Goal: Task Accomplishment & Management: Complete application form

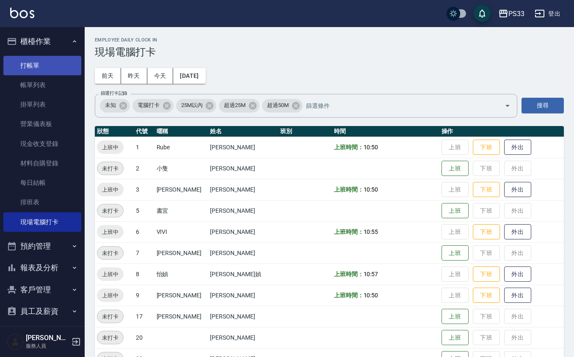
click at [48, 58] on link "打帳單" at bounding box center [42, 65] width 78 height 19
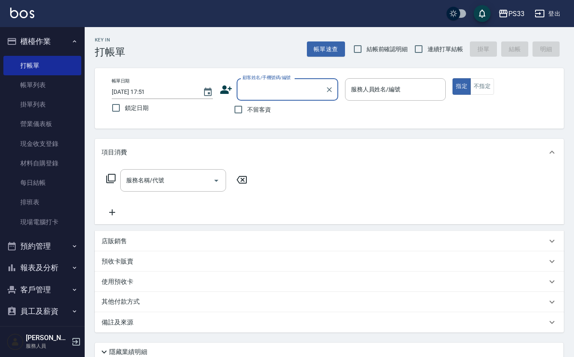
click at [223, 85] on icon at bounding box center [226, 89] width 13 height 13
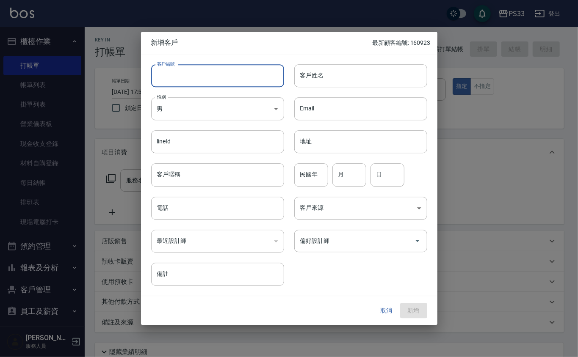
click at [223, 80] on input "客戶編號" at bounding box center [217, 75] width 133 height 23
type input "221013"
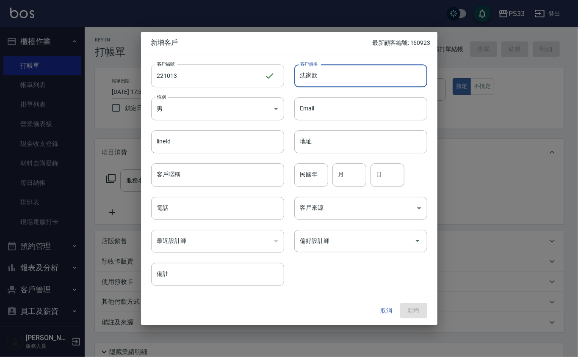
type input "沈家歆"
type input "99"
type input "10"
type input "13"
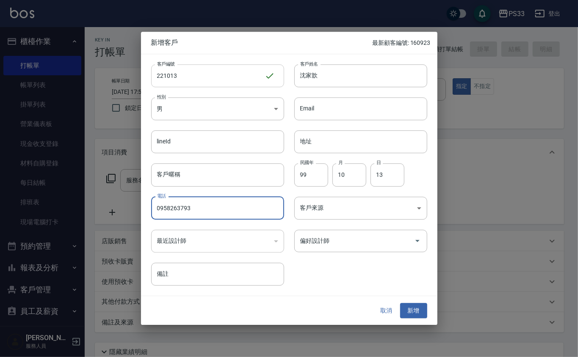
type input "0958263793"
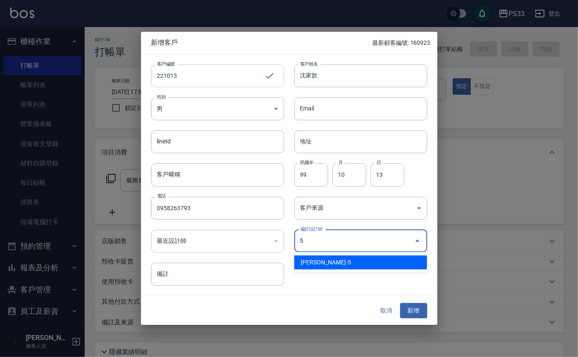
type input "[PERSON_NAME]"
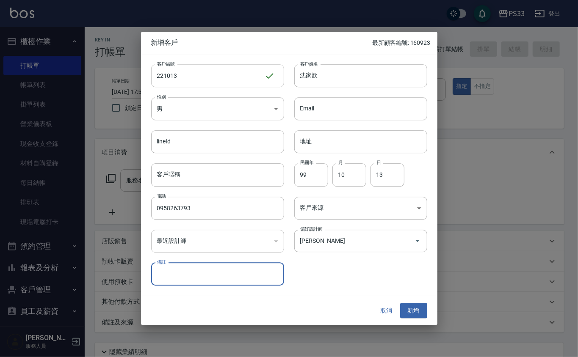
click at [400, 303] on button "新增" at bounding box center [413, 311] width 27 height 16
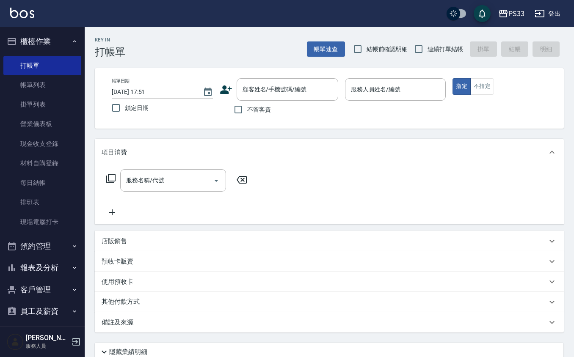
click at [226, 88] on icon at bounding box center [226, 89] width 13 height 13
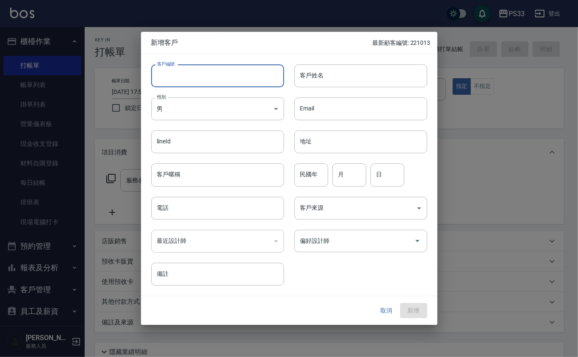
click at [220, 77] on input "客戶編號" at bounding box center [217, 75] width 133 height 23
click at [210, 79] on input "客戶編號" at bounding box center [217, 75] width 133 height 23
type input "110419"
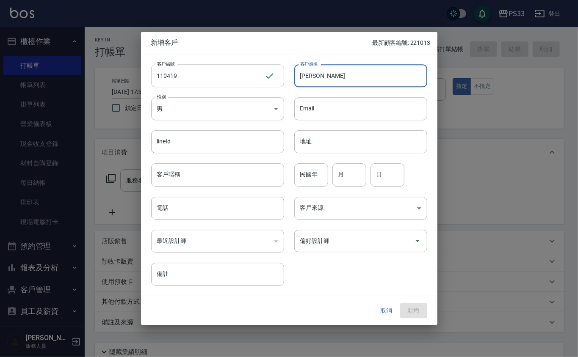
type input "[PERSON_NAME]"
type input "97"
type input "4"
type input "19"
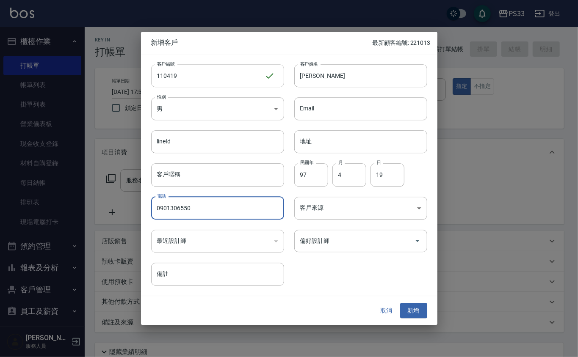
type input "0901306550"
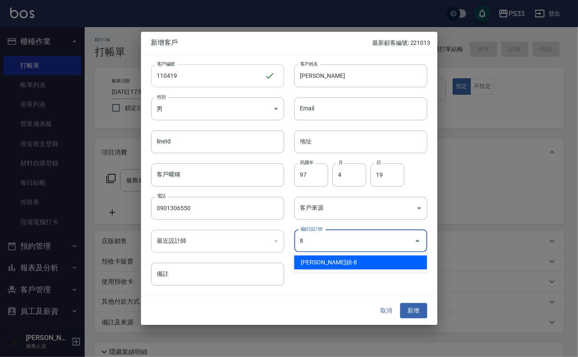
type input "[PERSON_NAME]媜"
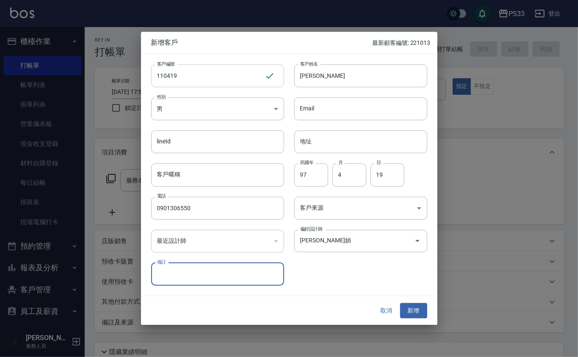
click at [400, 303] on button "新增" at bounding box center [413, 311] width 27 height 16
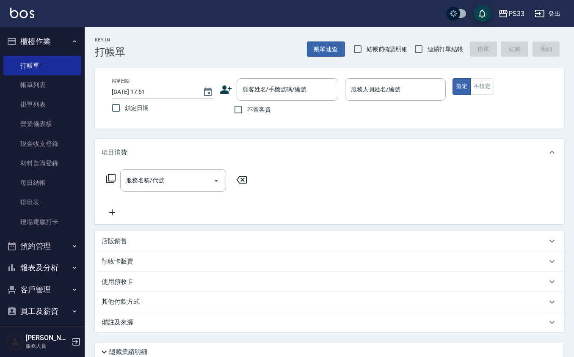
click at [220, 86] on icon at bounding box center [226, 89] width 13 height 13
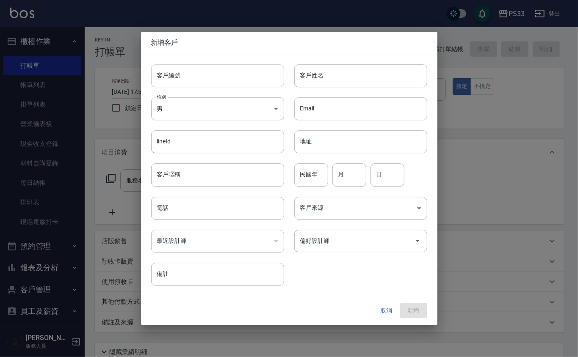
click at [232, 72] on input "客戶編號" at bounding box center [217, 75] width 133 height 23
type input "140531"
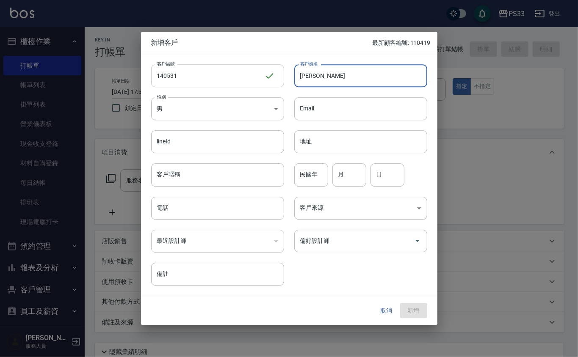
type input "[PERSON_NAME]"
type input "86"
type input "5"
type input "31"
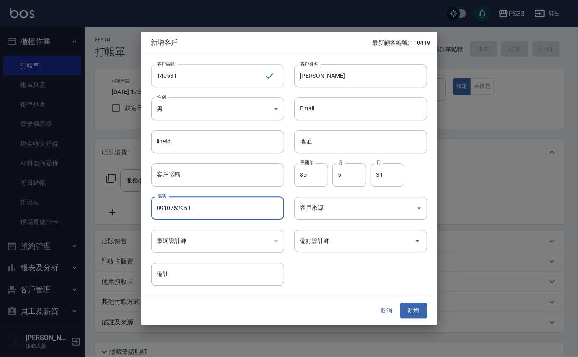
type input "0910762953"
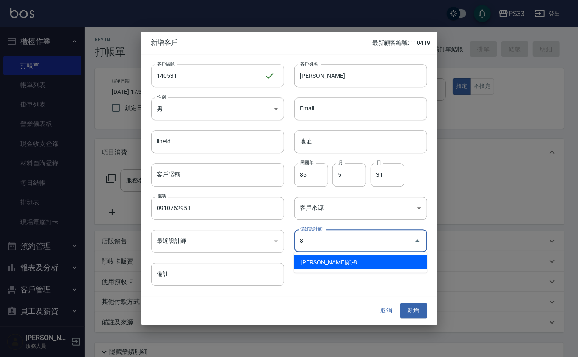
type input "[PERSON_NAME]媜"
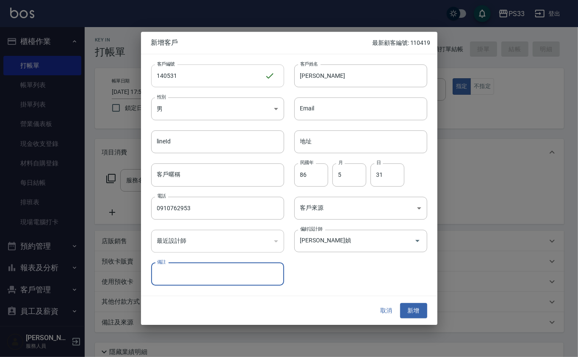
click at [400, 303] on button "新增" at bounding box center [413, 311] width 27 height 16
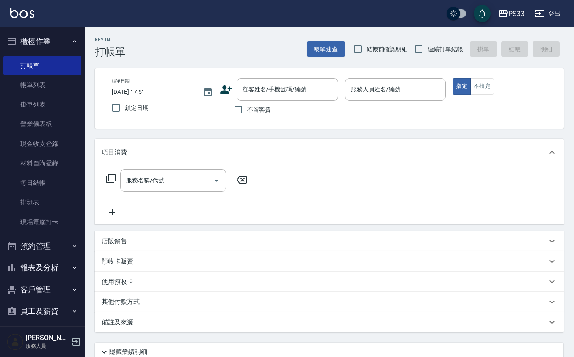
click at [281, 74] on div "帳單日期 [DATE] 17:51 鎖定日期 顧客姓名/手機號碼/編號 顧客姓名/手機號碼/編號 不留客資 服務人員姓名/編號 服務人員姓名/編號 指定 不指定" at bounding box center [329, 98] width 469 height 61
click at [293, 98] on div "顧客姓名/手機號碼/編號" at bounding box center [288, 89] width 102 height 22
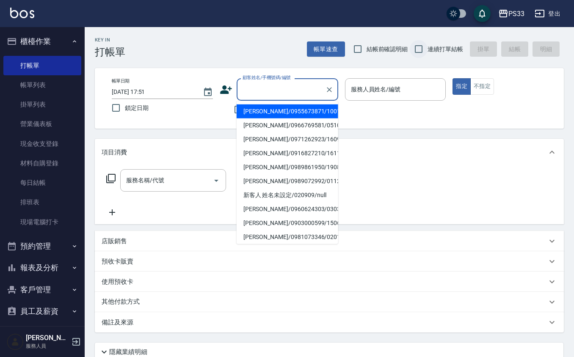
click at [421, 47] on input "連續打單結帳" at bounding box center [419, 49] width 18 height 18
checkbox input "true"
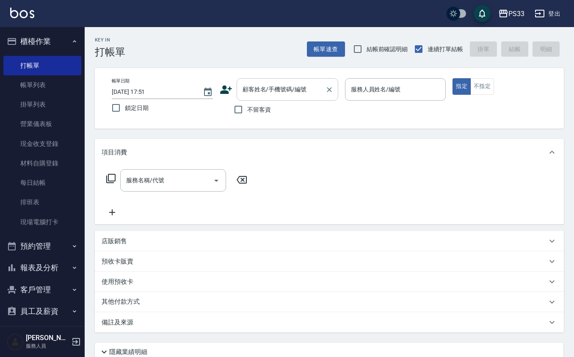
click at [281, 85] on input "顧客姓名/手機號碼/編號" at bounding box center [280, 89] width 81 height 15
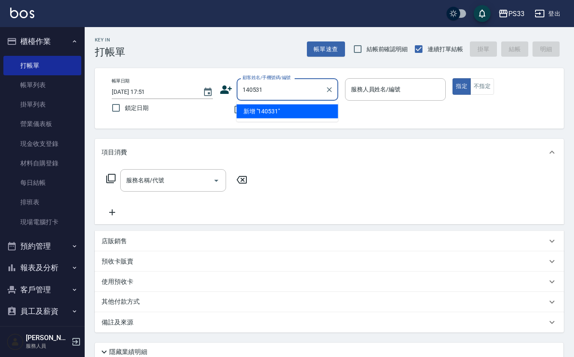
type input "140531"
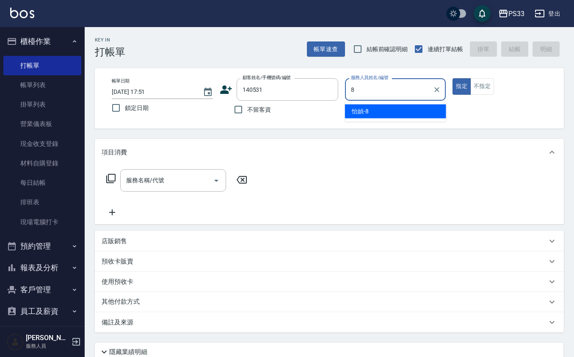
type input "怡媜-8"
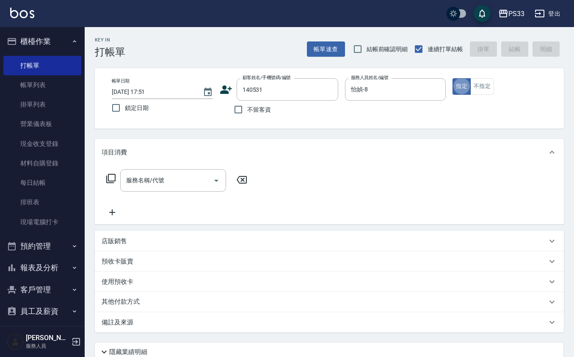
type button "true"
type input "[PERSON_NAME]/0910762953/140531"
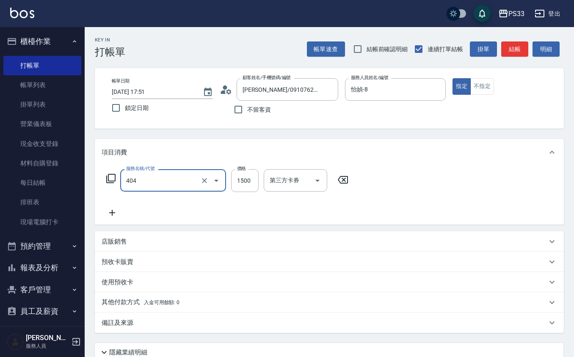
type input "設計染髮(404)"
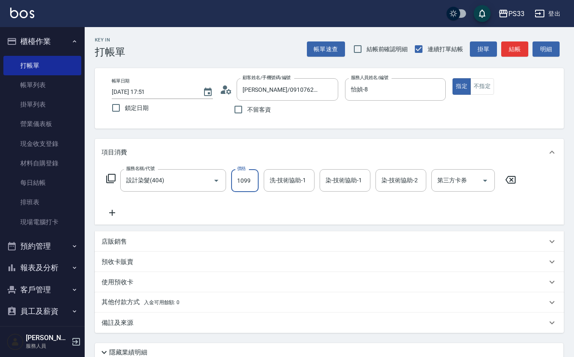
type input "1099"
type input "怡媜-8"
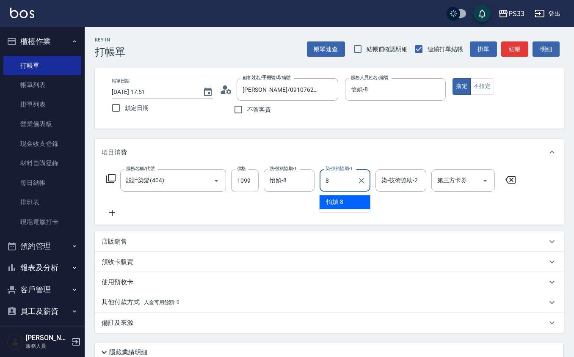
type input "怡媜-8"
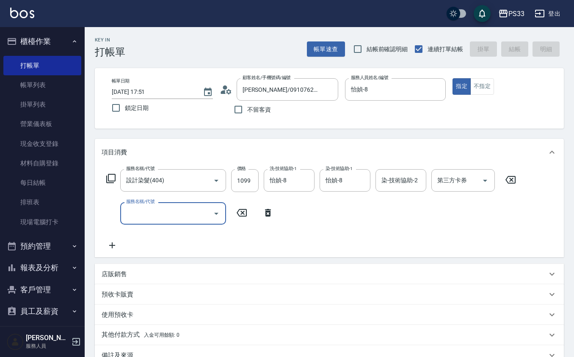
type input "[DATE] 17:54"
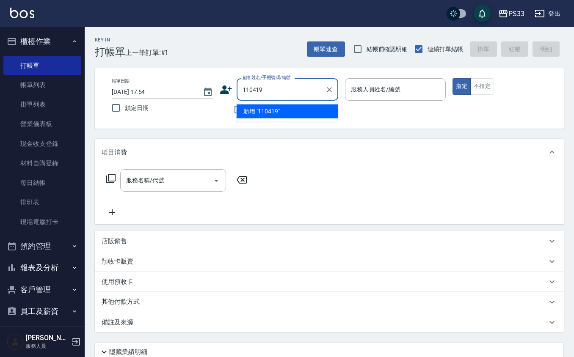
type input "110419"
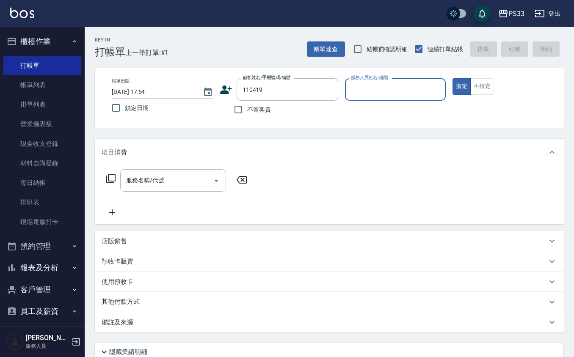
type input "8"
type input "[PERSON_NAME]/0901306550/110419"
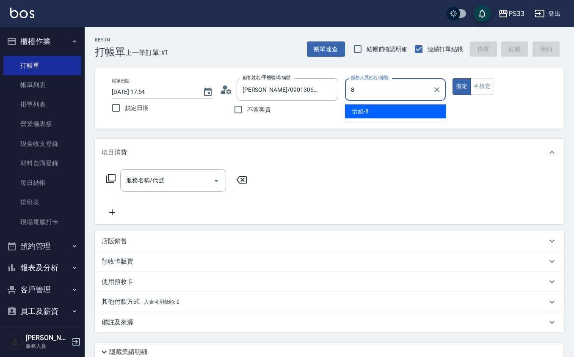
type input "怡媜-8"
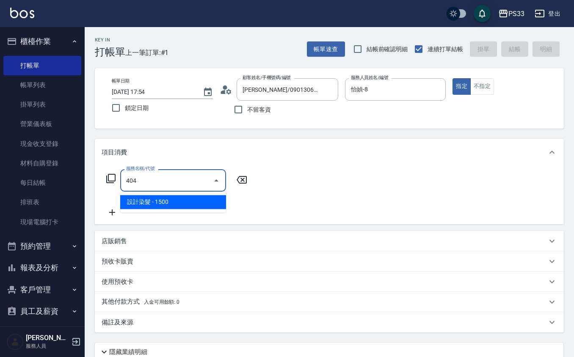
type input "設計染髮(404)"
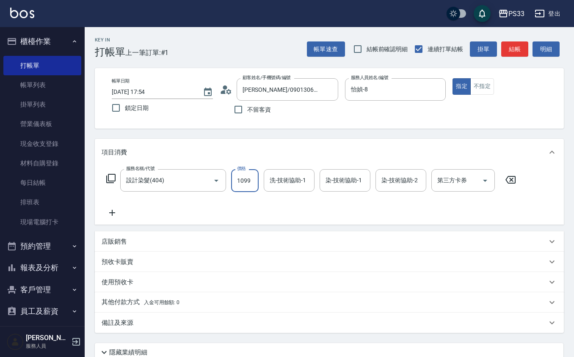
type input "1099"
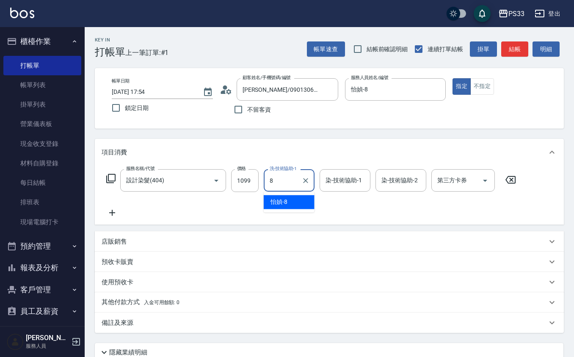
type input "怡媜-8"
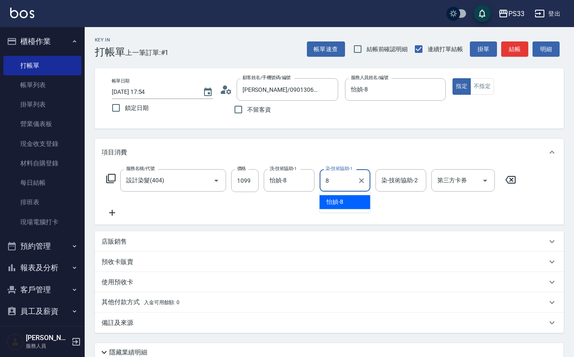
type input "怡媜-8"
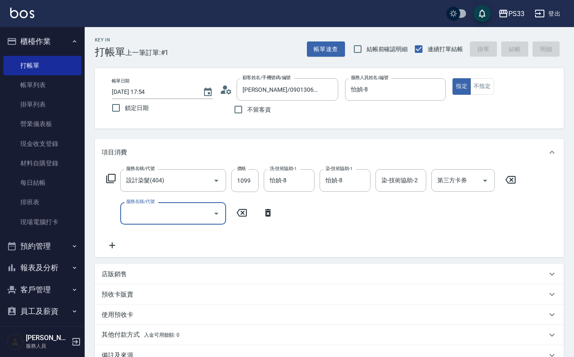
type input "[DATE] 17:55"
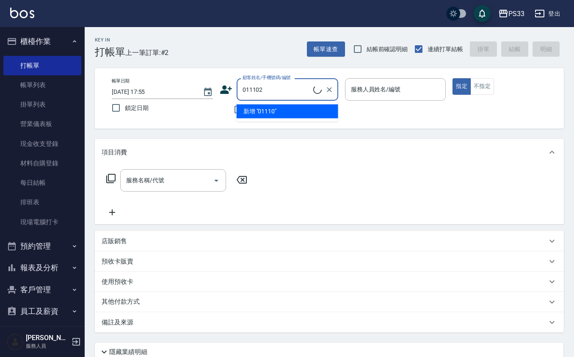
type input "[PERSON_NAME]/0988654679/011102"
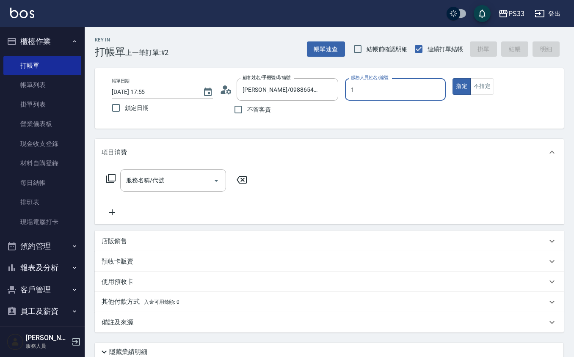
type input "Rube-1"
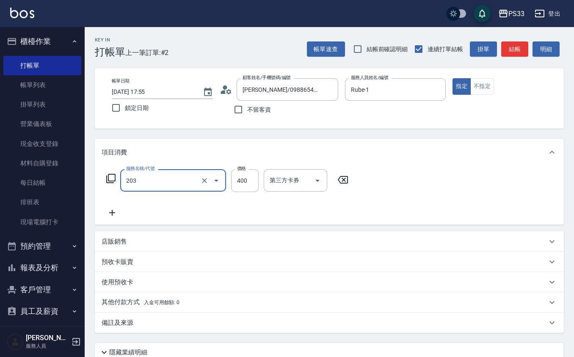
type input "指定單剪(203)"
type input "200"
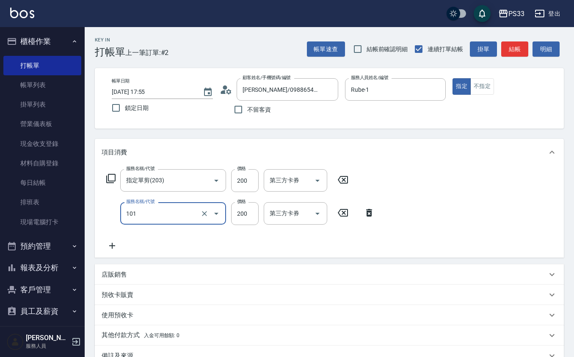
type input "洗髮(101)"
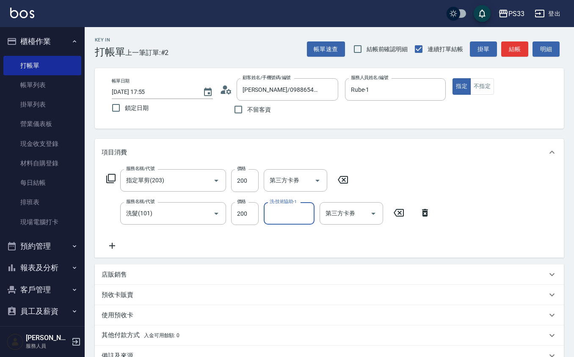
type input "3"
type input "Rube-1"
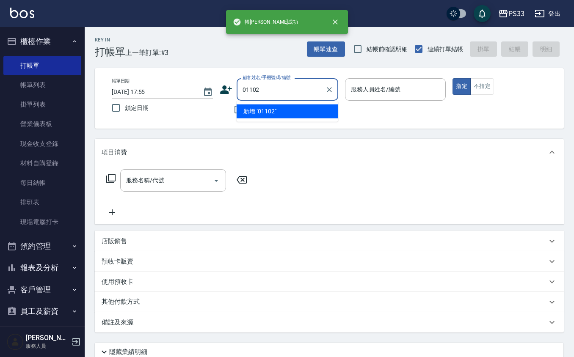
type input "01102"
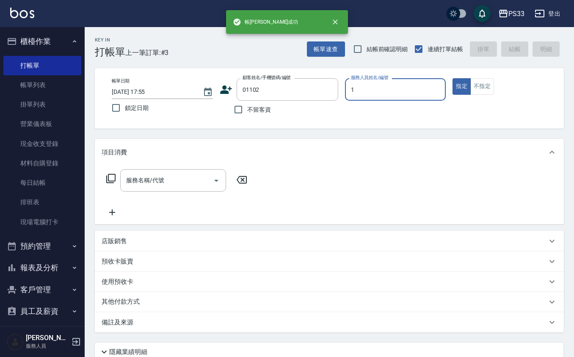
type input "Rube-1"
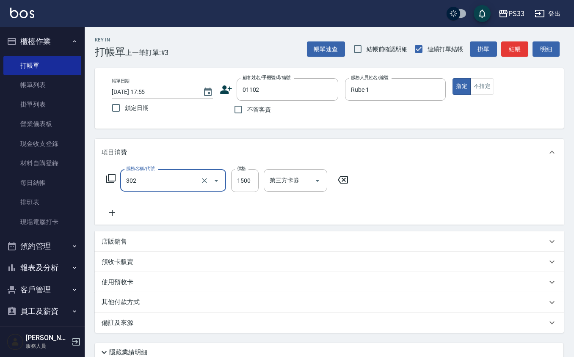
type input "設計燙髮(302)"
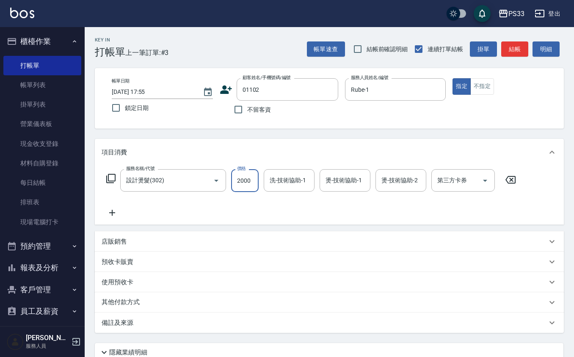
type input "2000"
type input "[PERSON_NAME]-3"
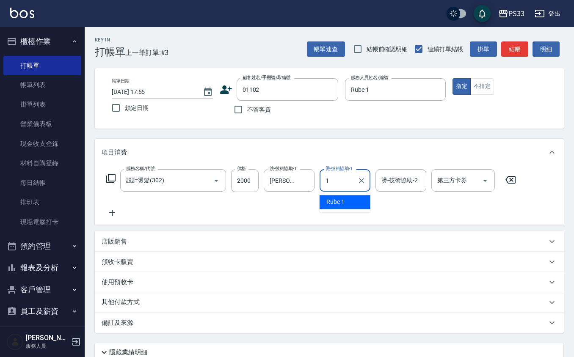
type input "Rube-1"
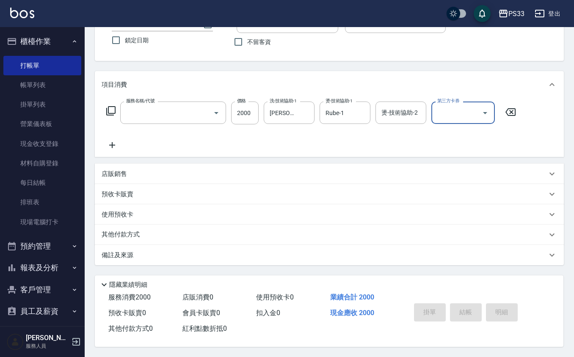
scroll to position [69, 0]
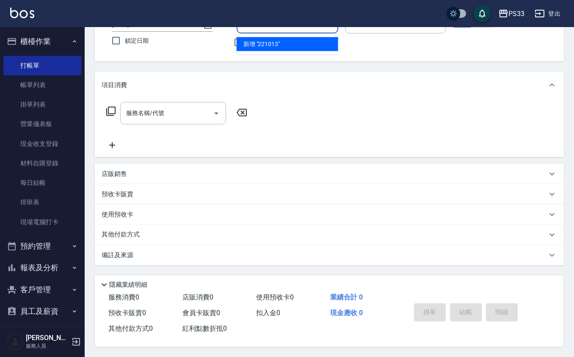
type input "221013"
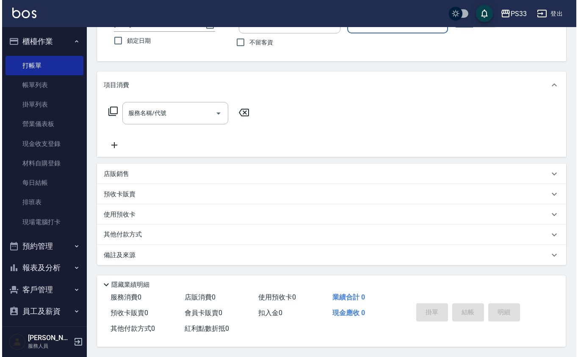
scroll to position [0, 0]
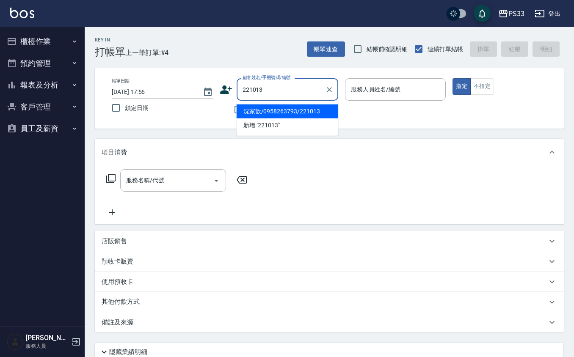
type input "沈家歆/0958263793/221013"
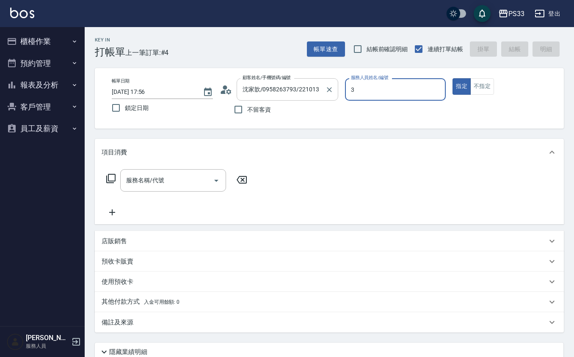
type input "[PERSON_NAME]-3"
type button "true"
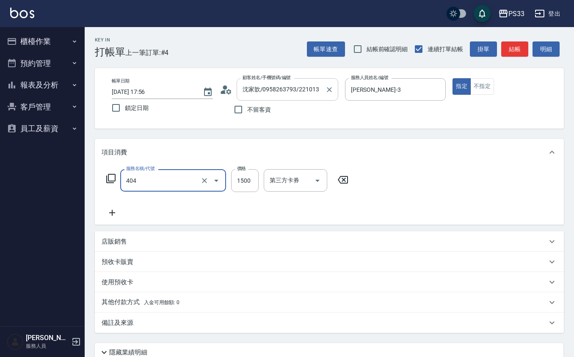
type input "設計染髮(404)"
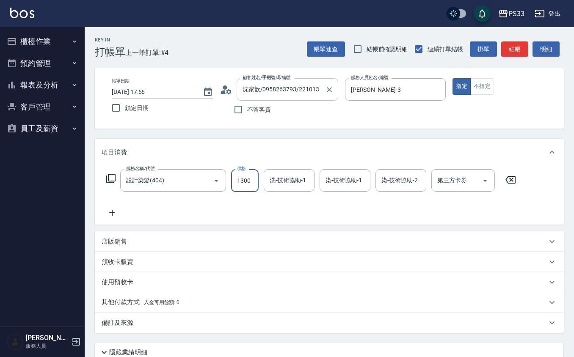
type input "1300"
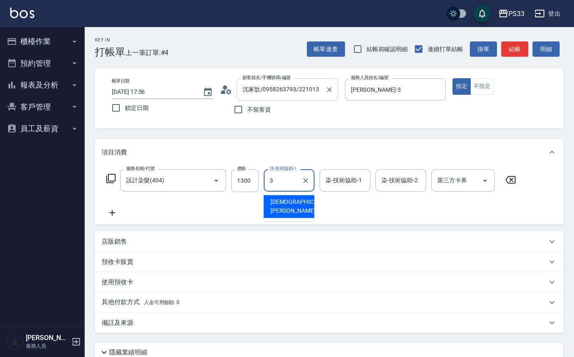
type input "[PERSON_NAME]-3"
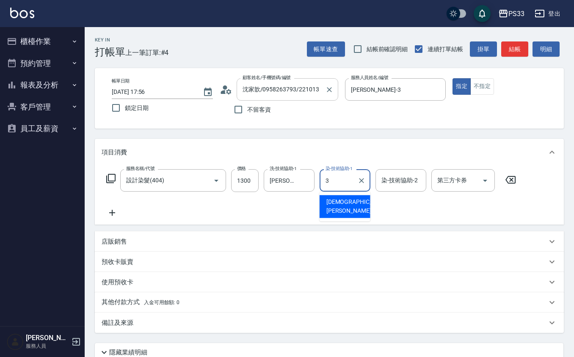
type input "[PERSON_NAME]-3"
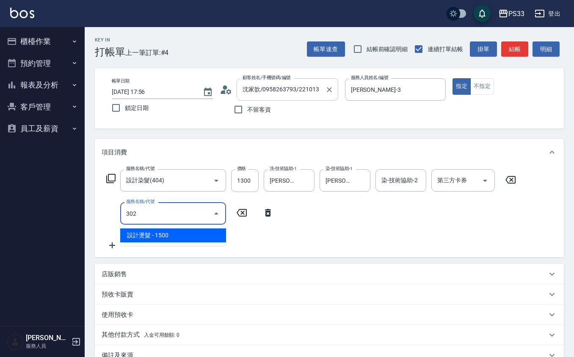
type input "設計燙髮(302)"
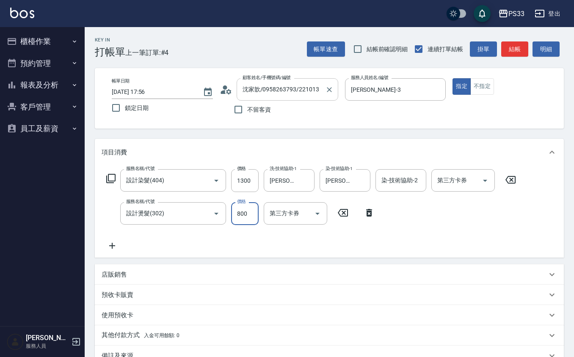
type input "800"
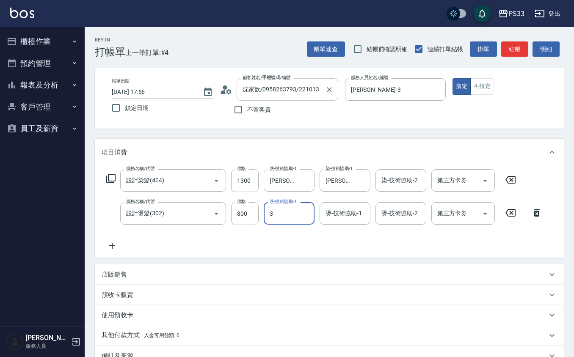
type input "[PERSON_NAME]-3"
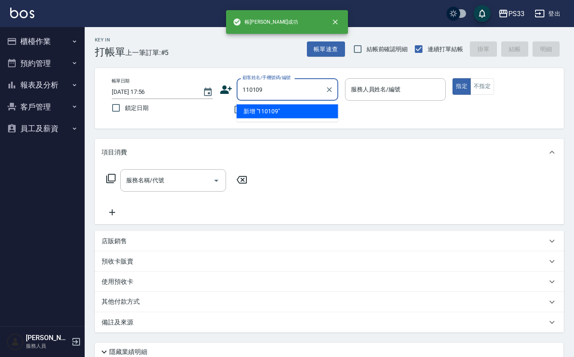
type input "110109"
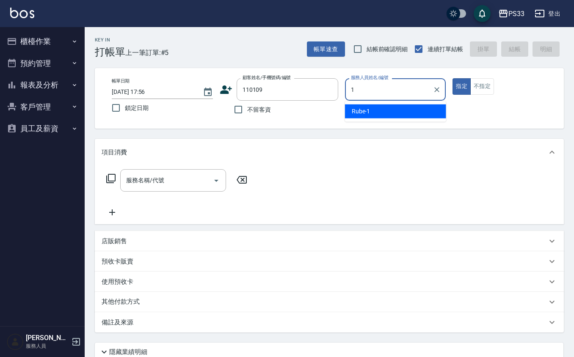
type input "Rube-1"
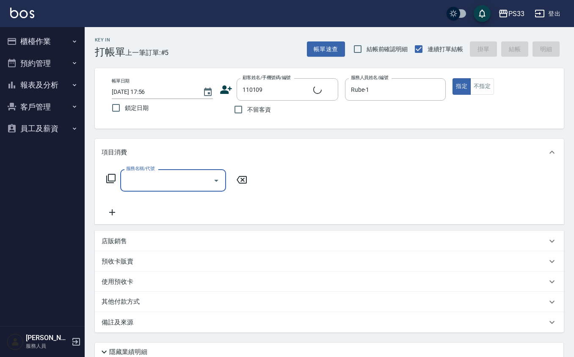
type input "謝帛倫/0972871371/110109"
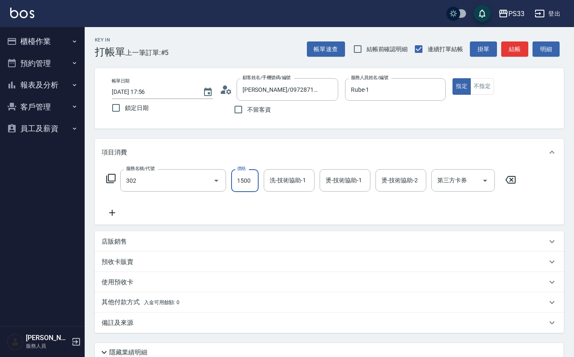
type input "設計燙髮(302)"
type input "2000"
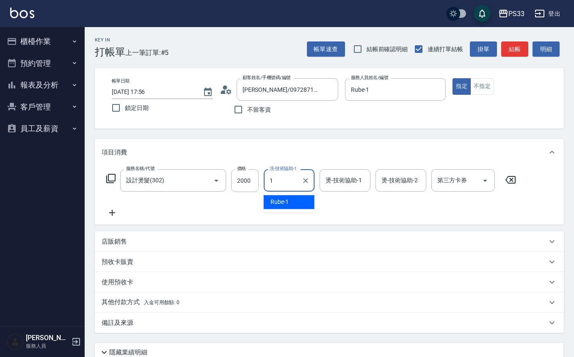
type input "Rube-1"
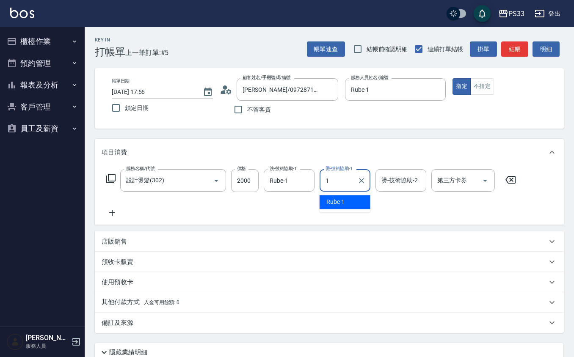
type input "Rube-1"
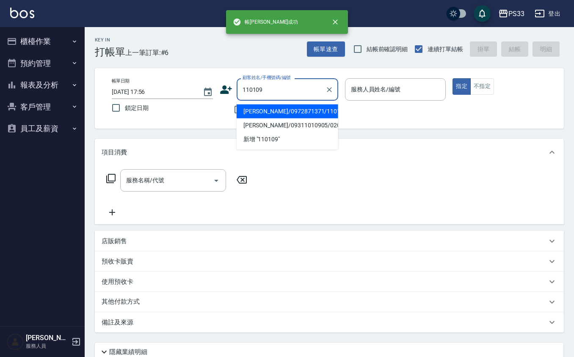
type input "謝帛倫/0972871371/110109"
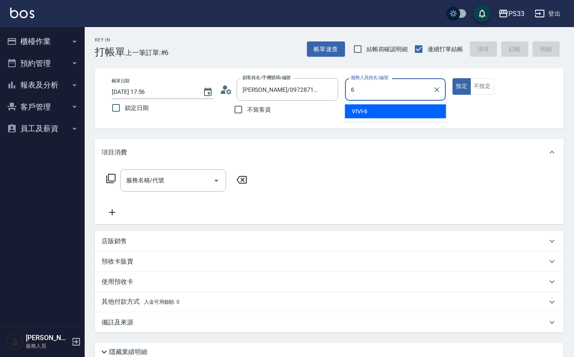
type input "VIVI-6"
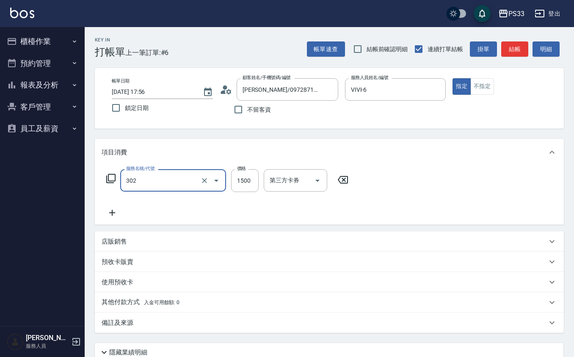
type input "設計燙髮(302)"
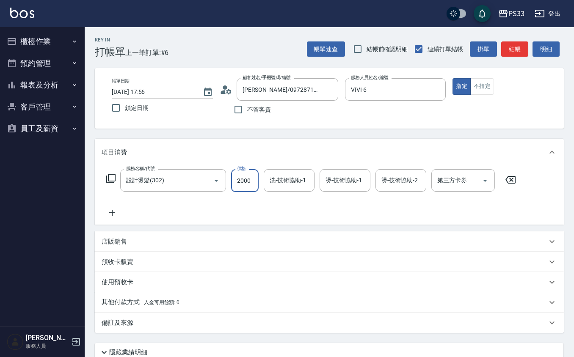
type input "2000"
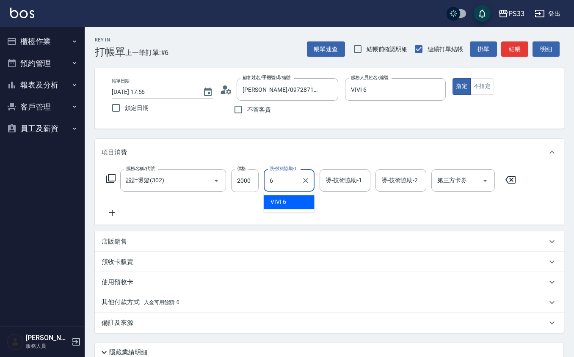
type input "VIVI-6"
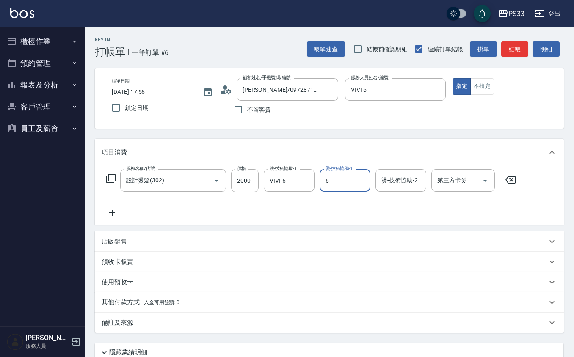
type input "VIVI-6"
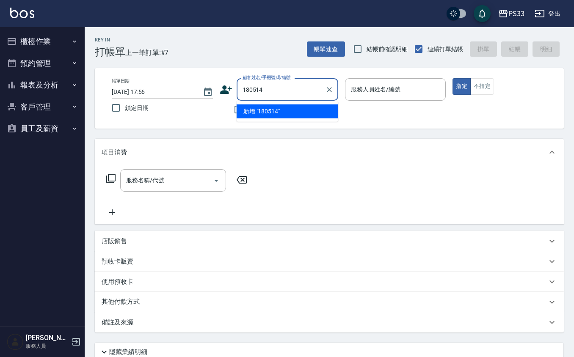
type input "180514"
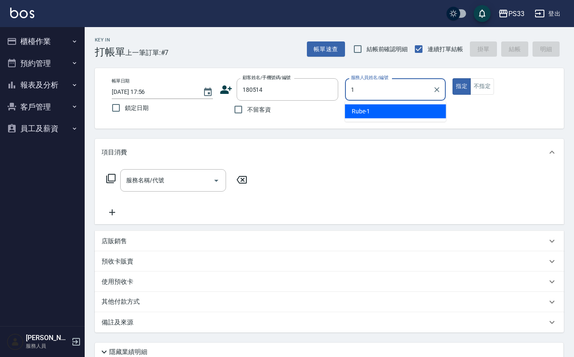
type input "Rube-1"
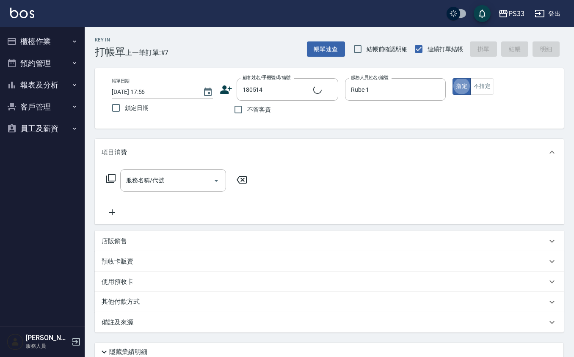
type input "洪嘉儀/0928700136/180514"
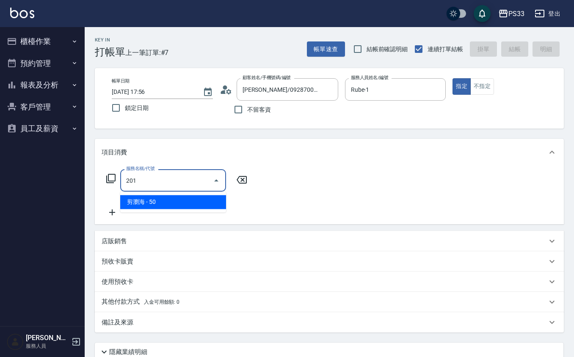
type input "剪瀏海(201)"
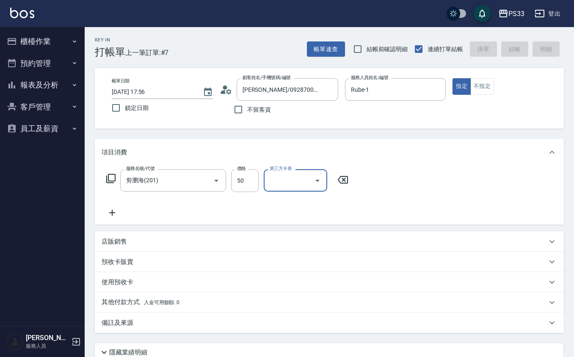
type input "2025/08/12 17:57"
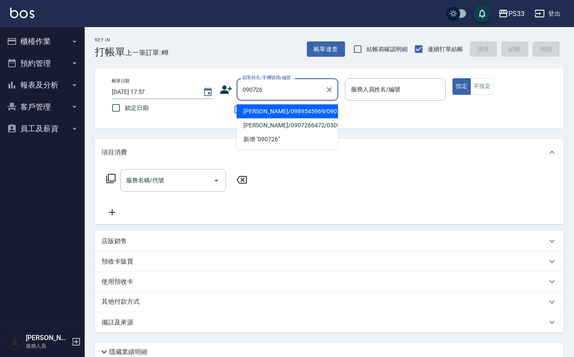
type input "張家泰/0989545969/090726"
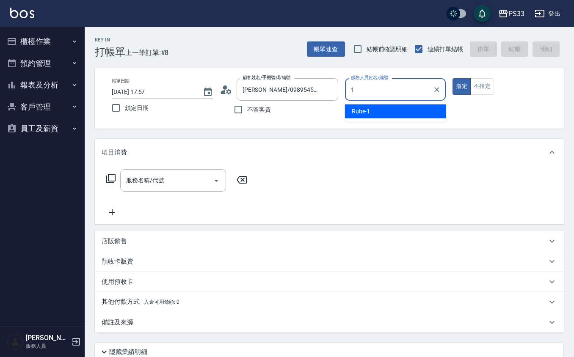
type input "Rube-1"
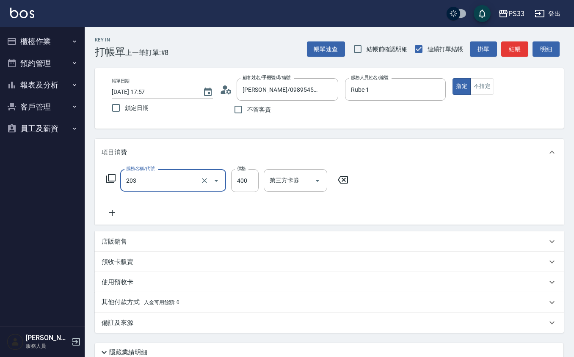
type input "指定單剪(203)"
type input "150"
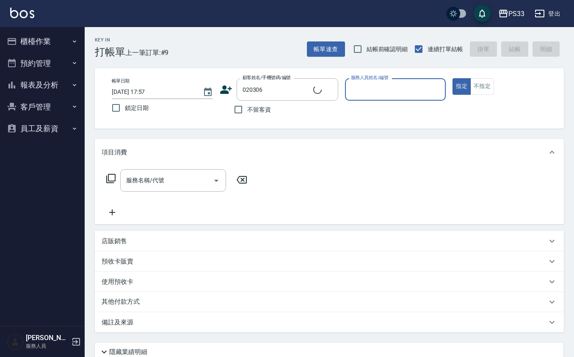
type input "黃宥姍/0976570956/020306"
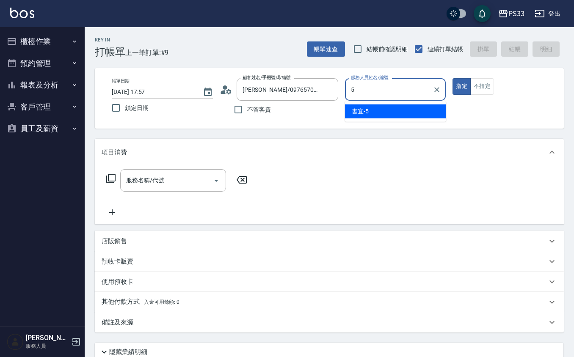
type input "書宜-5"
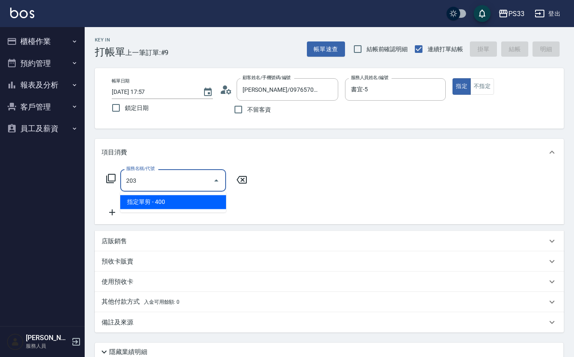
type input "指定單剪(203)"
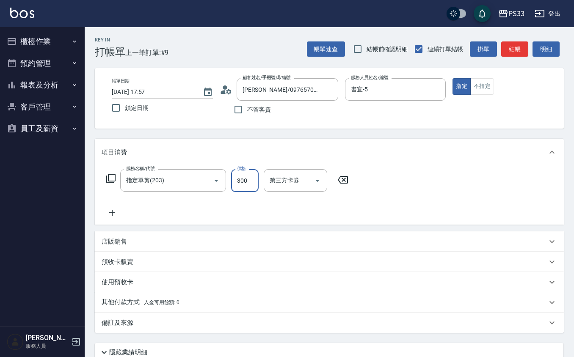
type input "300"
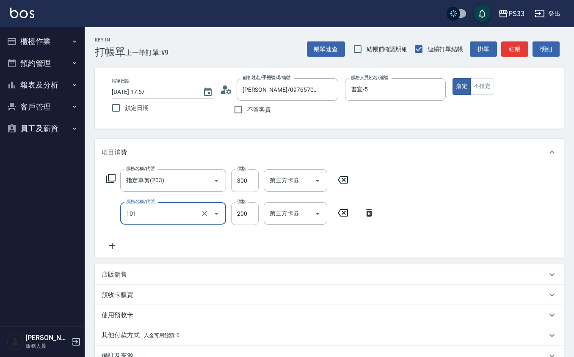
type input "洗髮(101)"
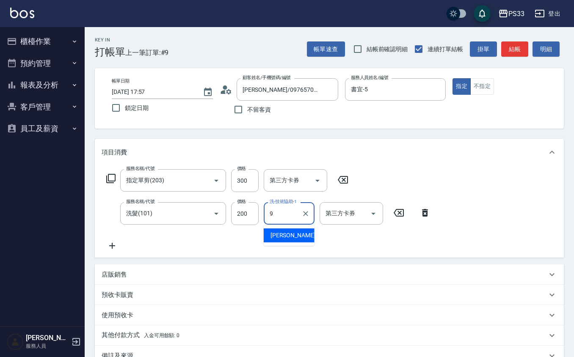
type input "苡軒-9"
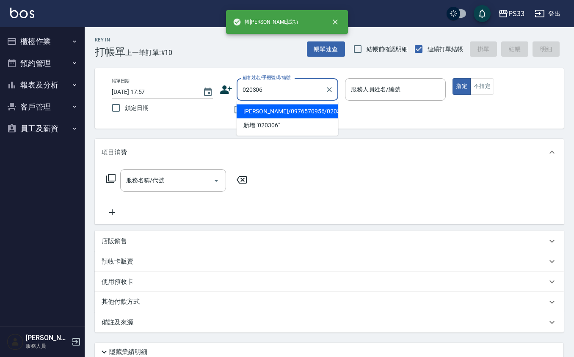
type input "黃宥姍/0976570956/020306"
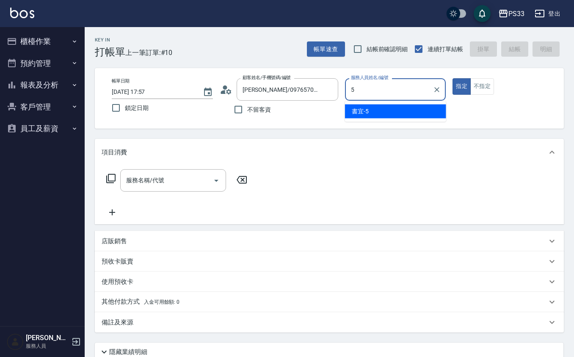
type input "書宜-5"
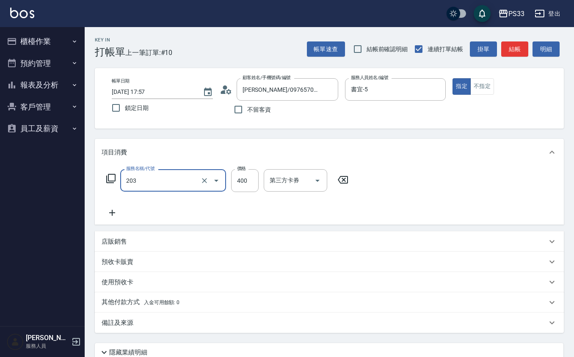
type input "指定單剪(203)"
type input "250"
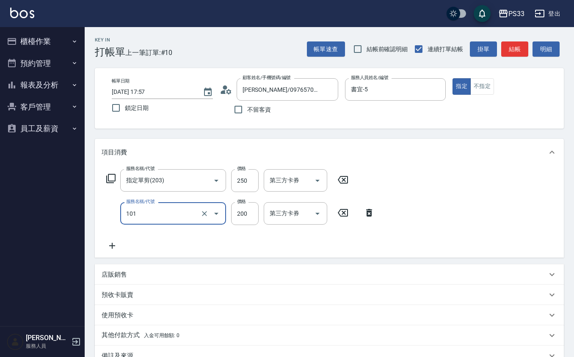
type input "洗髮(101)"
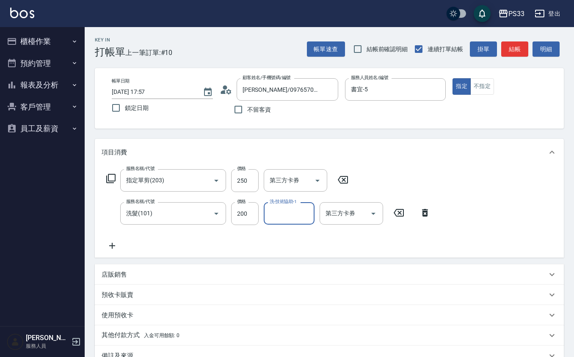
type input "9"
type input "[PERSON_NAME]-3"
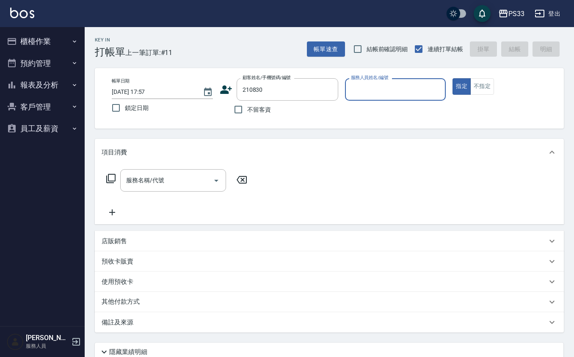
type input "210830"
type input "怡媜-8"
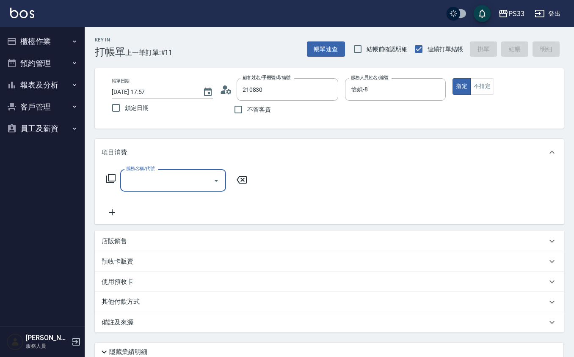
type input "周秀英/0960830545/210830"
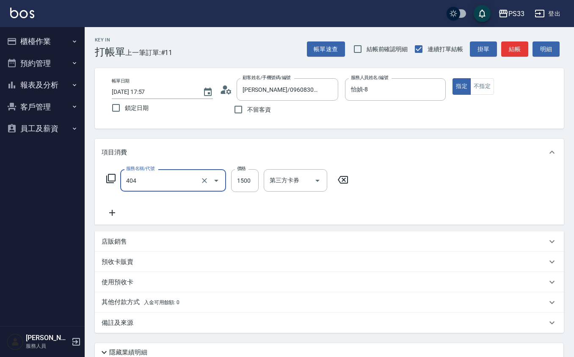
type input "設計染髮(404)"
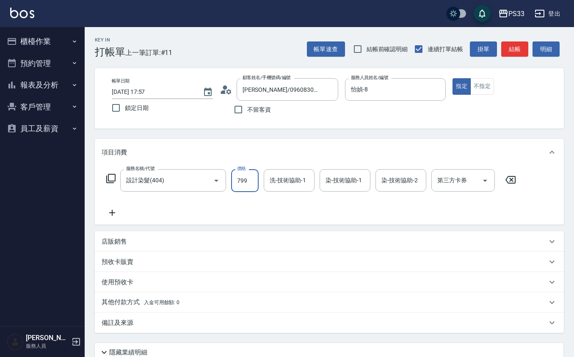
type input "799"
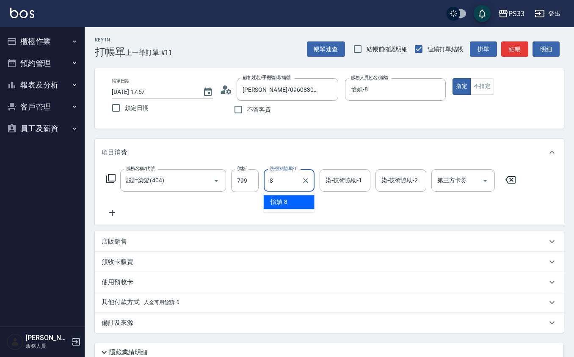
type input "怡媜-8"
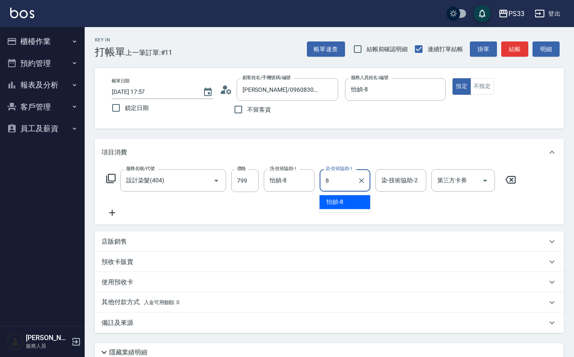
type input "怡媜-8"
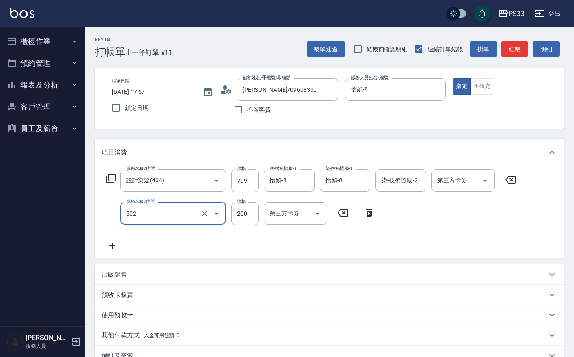
type input "自備護髮(502)"
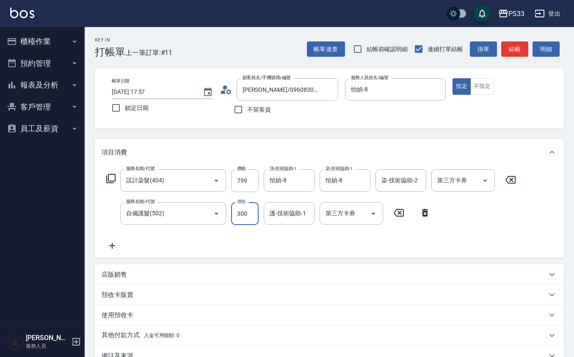
type input "300"
type input "85"
click at [277, 219] on input "護-技術協助-1" at bounding box center [288, 213] width 43 height 15
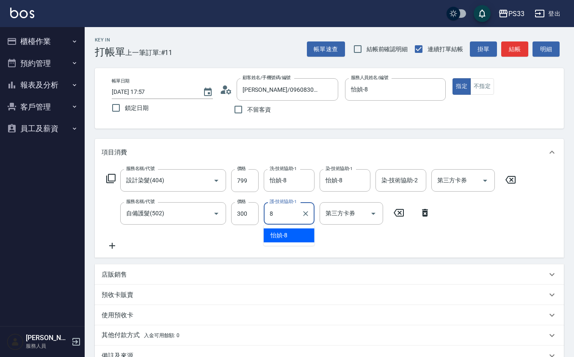
type input "怡媜-8"
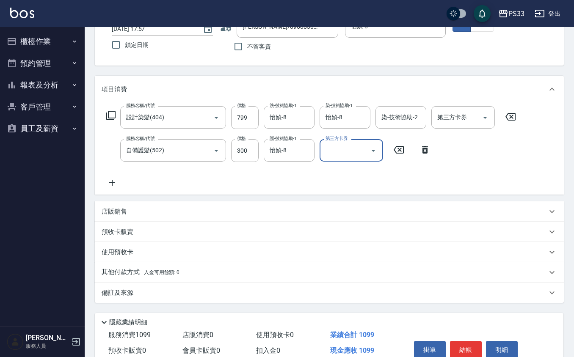
scroll to position [103, 0]
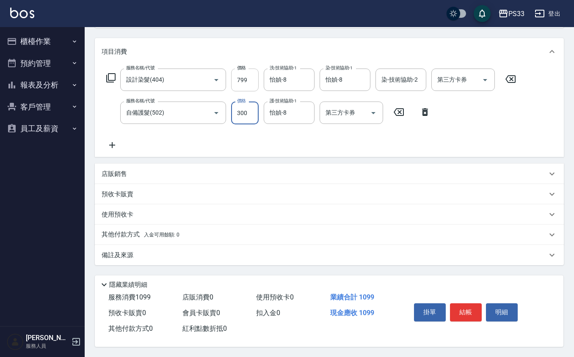
click at [251, 74] on input "799" at bounding box center [245, 80] width 28 height 23
type input "700"
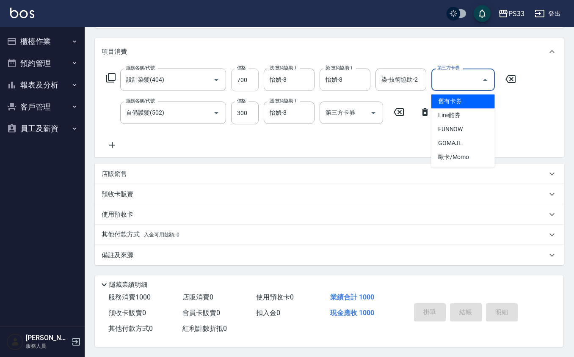
type input "2025/08/12 17:58"
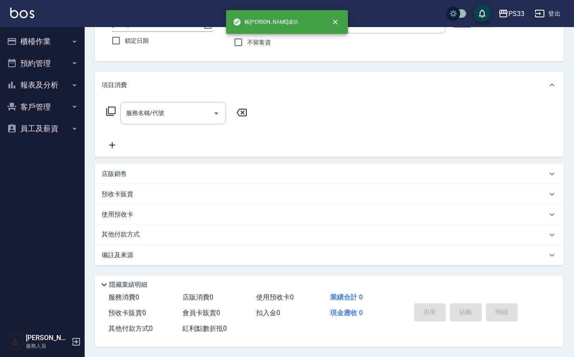
scroll to position [0, 0]
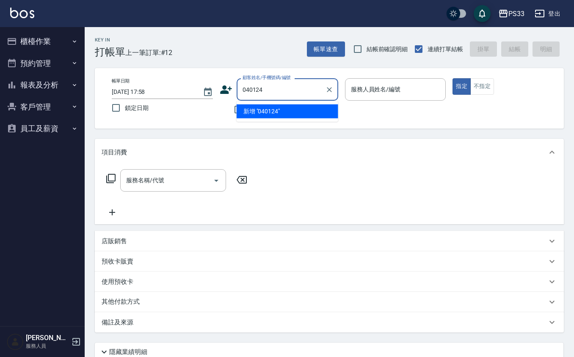
type input "040124"
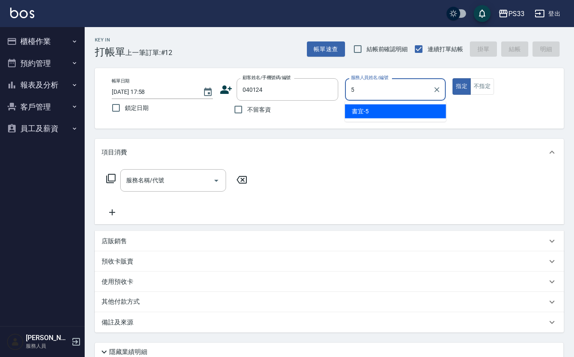
type input "書宜-5"
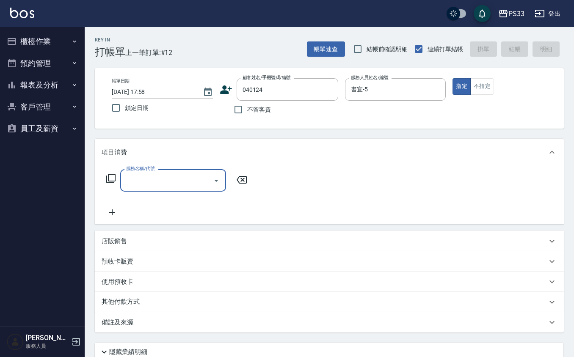
type input "蕭泏聰/0926706848/040124"
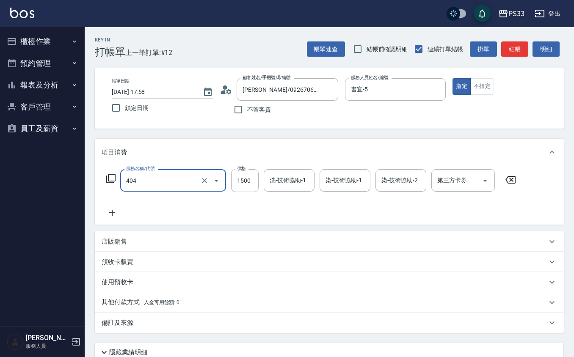
type input "設計染髮(404)"
type input "1000"
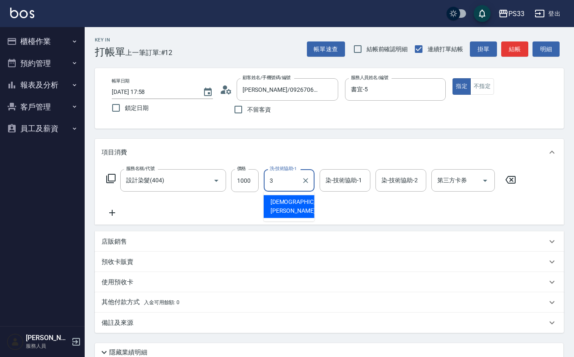
type input "[PERSON_NAME]-3"
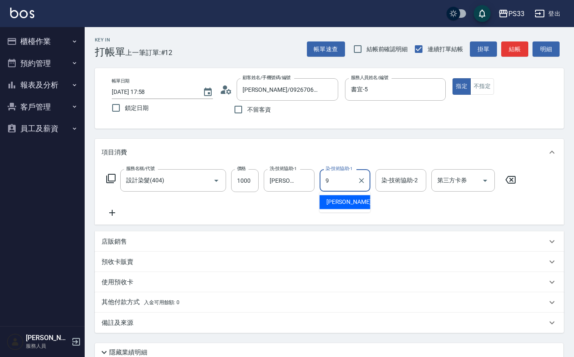
type input "苡軒-9"
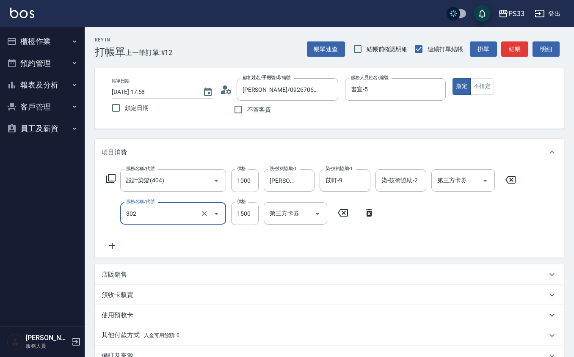
type input "設計燙髮(302)"
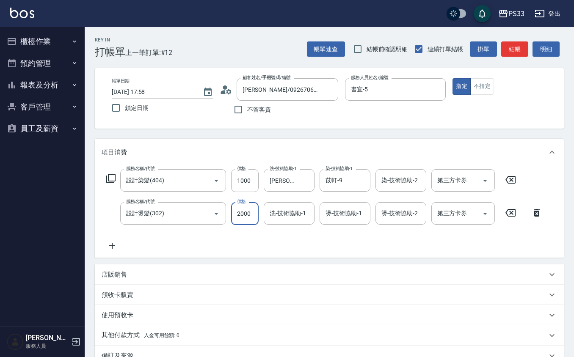
type input "2000"
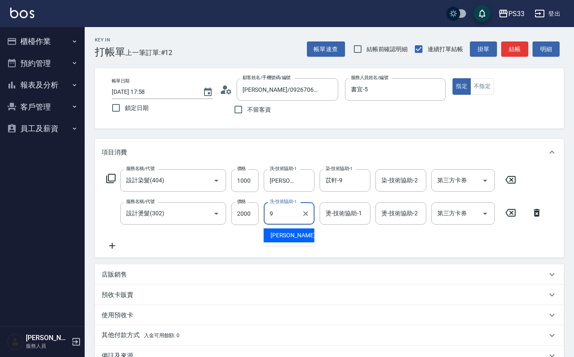
type input "苡軒-9"
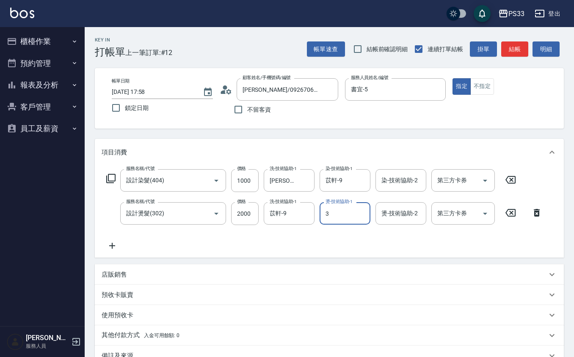
type input "[PERSON_NAME]-3"
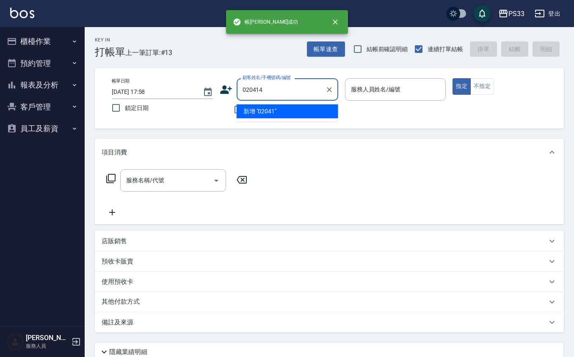
type input "020414"
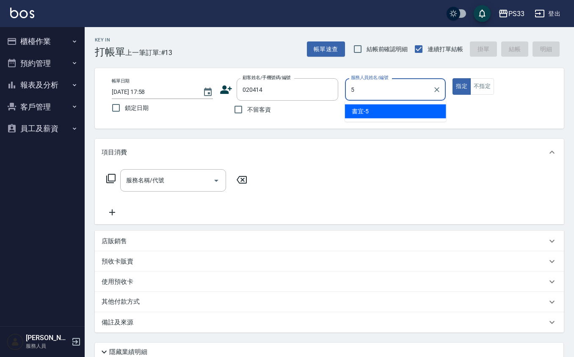
type input "書宜-5"
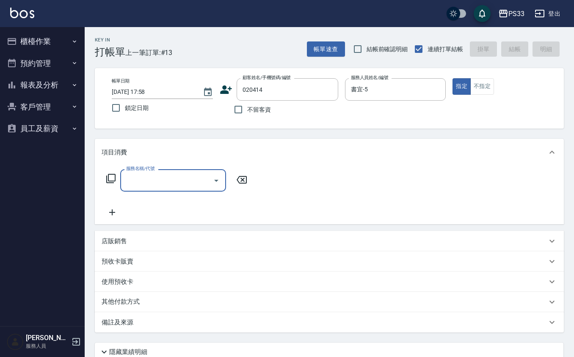
type input "陳玉君/0970777144/020414"
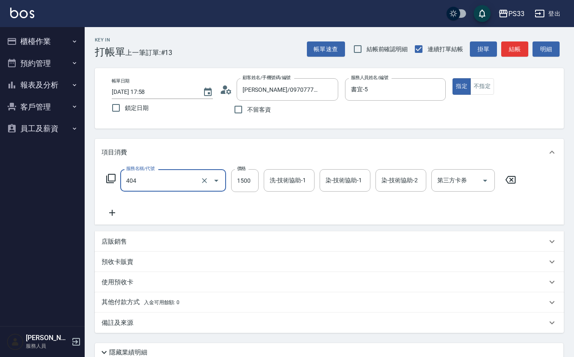
type input "設計染髮(404)"
type input "2300"
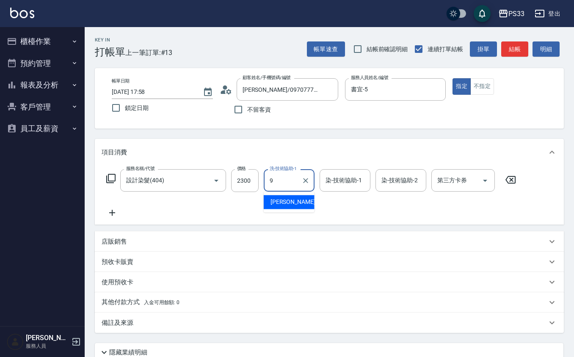
type input "苡軒-9"
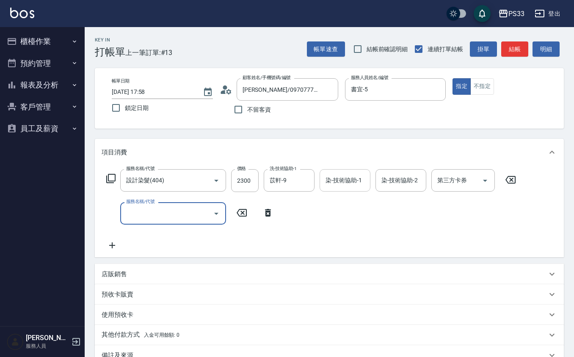
click at [366, 181] on input "染-技術協助-1" at bounding box center [344, 180] width 43 height 15
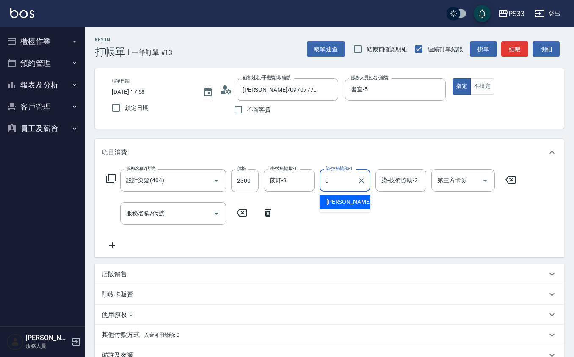
type input "苡軒-9"
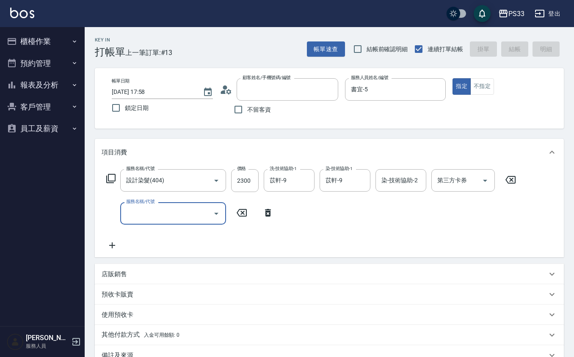
type input "2025/08/12 17:59"
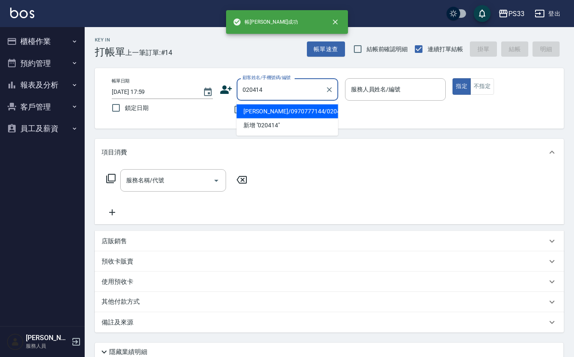
type input "陳玉君/0970777144/020414"
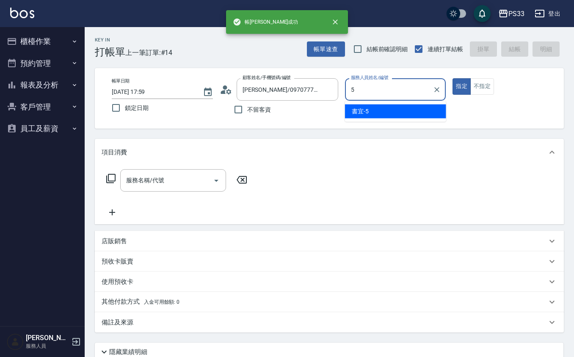
type input "書宜-5"
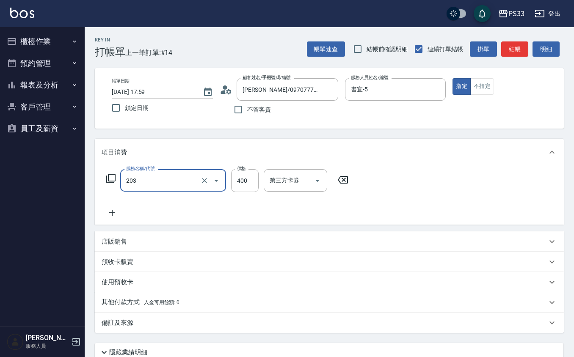
type input "指定單剪(203)"
type input "250"
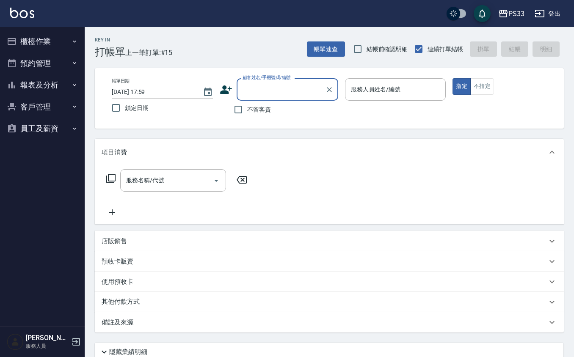
click at [268, 92] on input "顧客姓名/手機號碼/編號" at bounding box center [280, 89] width 81 height 15
click at [61, 37] on button "櫃檯作業" at bounding box center [42, 41] width 78 height 22
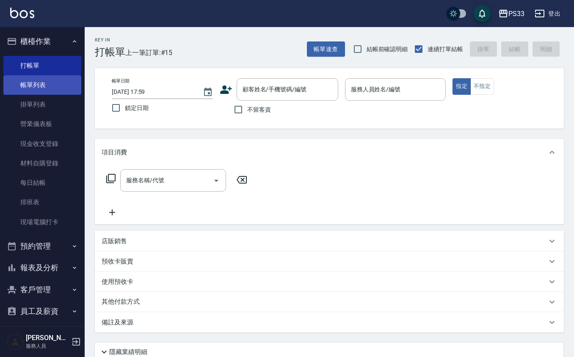
click at [38, 91] on link "帳單列表" at bounding box center [42, 84] width 78 height 19
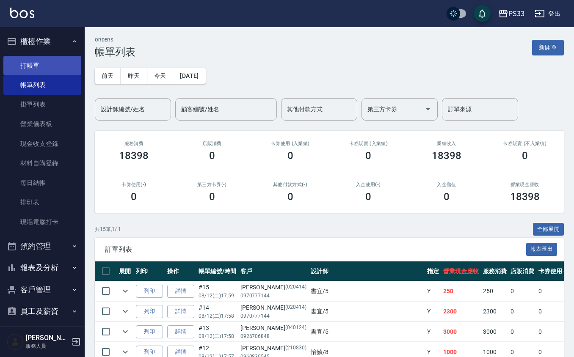
click at [21, 61] on link "打帳單" at bounding box center [42, 65] width 78 height 19
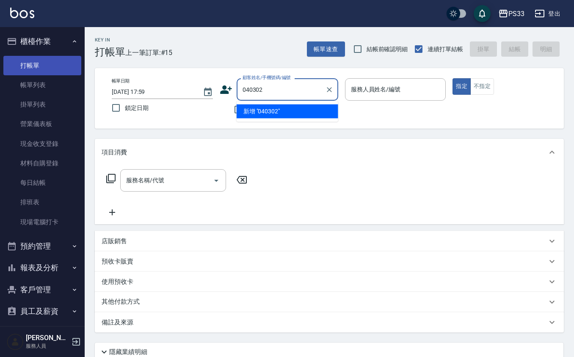
type input "040302"
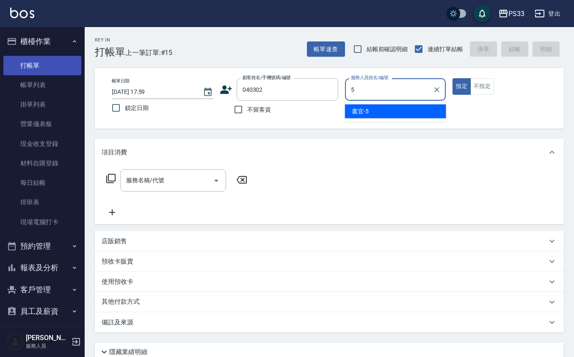
type input "書宜-5"
type button "true"
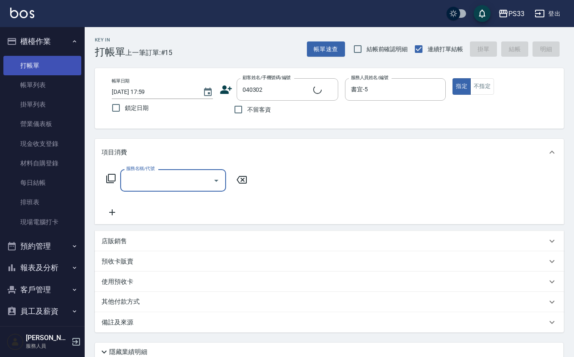
type input "曹彤瑋/0938575575/040302"
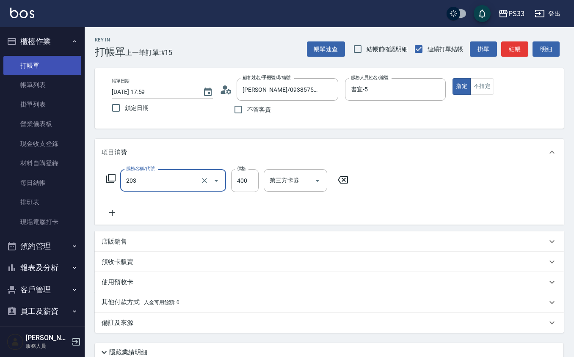
type input "指定單剪(203)"
type input "300"
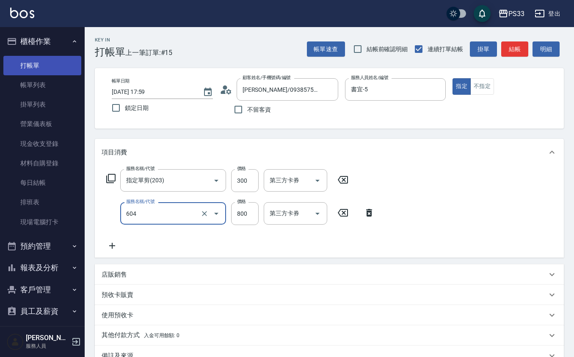
type input "髮原素頭皮保健護理洗髮(604)"
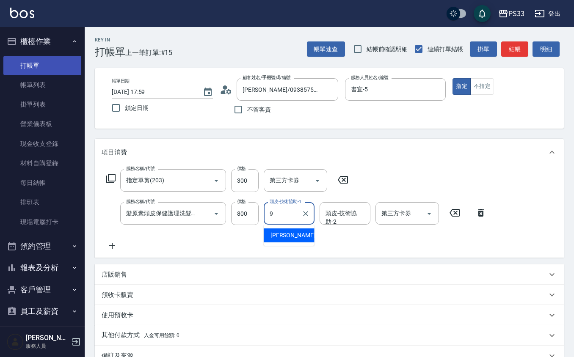
type input "苡軒-9"
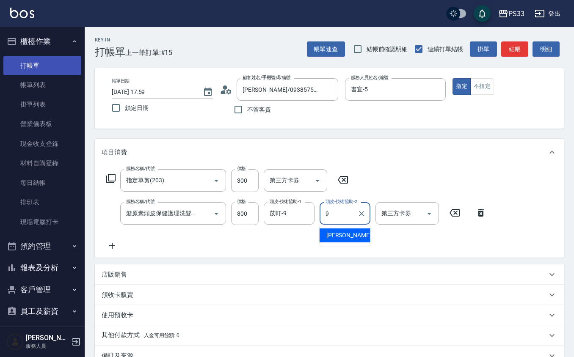
type input "苡軒-9"
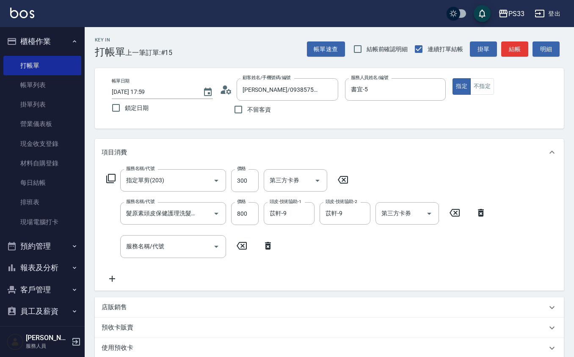
click at [207, 308] on div "店販銷售" at bounding box center [324, 307] width 445 height 9
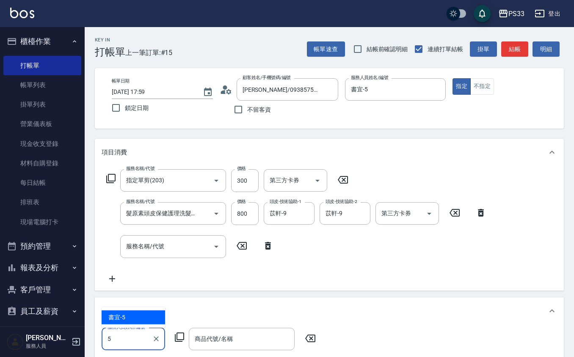
type input "書宜-5"
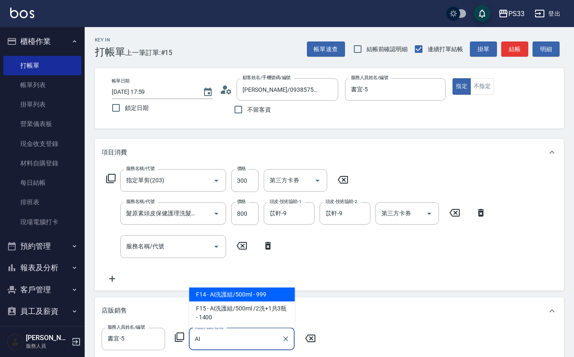
type input "Ai洗護組/500ml"
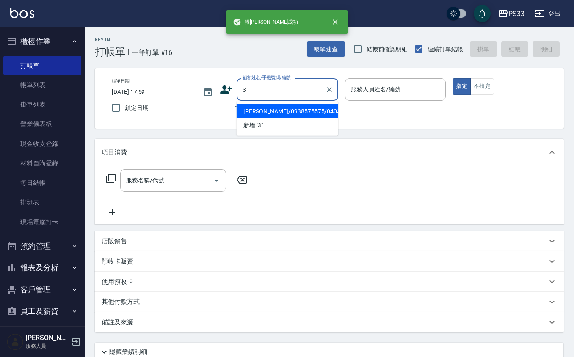
type input "曹彤瑋/0938575575/040302"
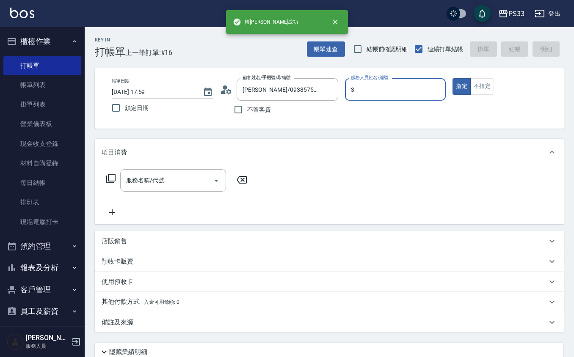
type input "[PERSON_NAME]-3"
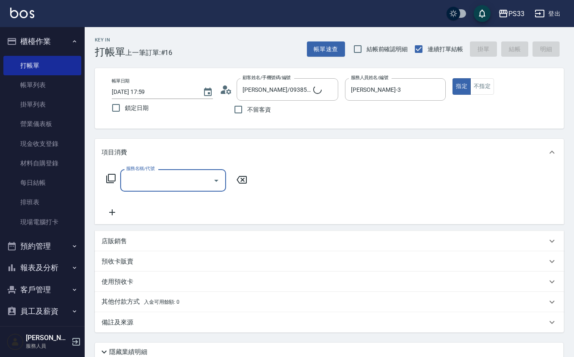
type input "Pinky/0930017010/3"
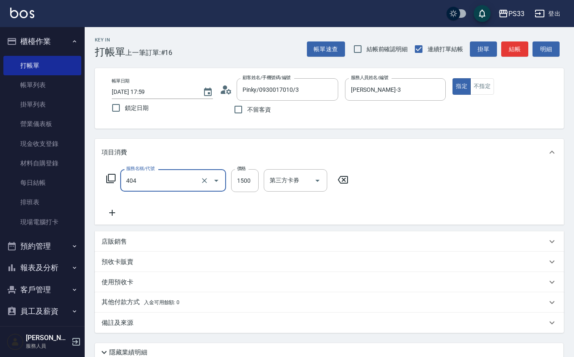
type input "設計染髮(404)"
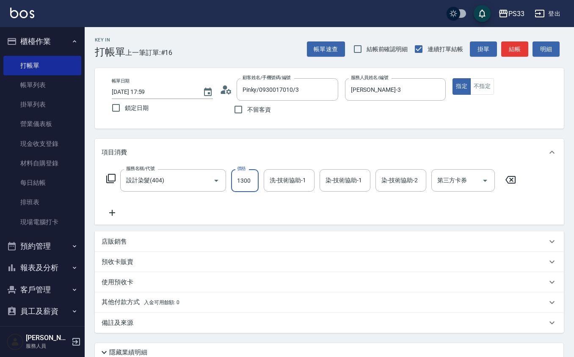
type input "1300"
type input "[PERSON_NAME]-3"
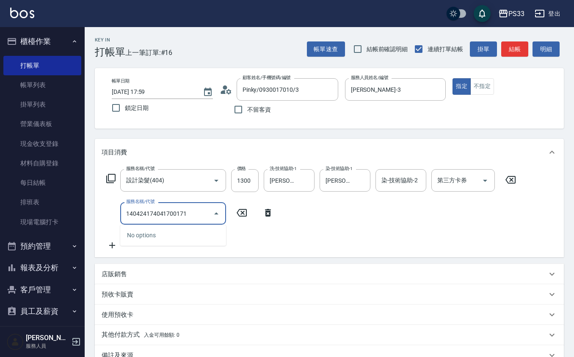
type input "140424174041700171"
click at [270, 213] on icon at bounding box center [268, 213] width 6 height 8
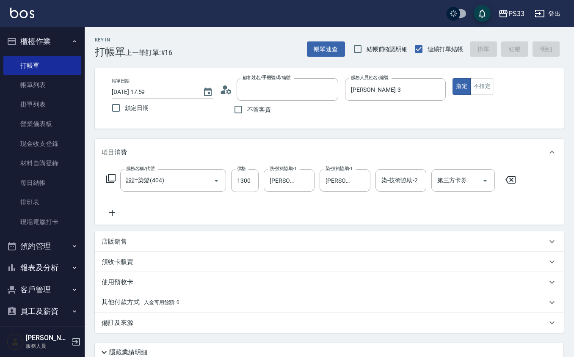
type input "2025/08/12 18:00"
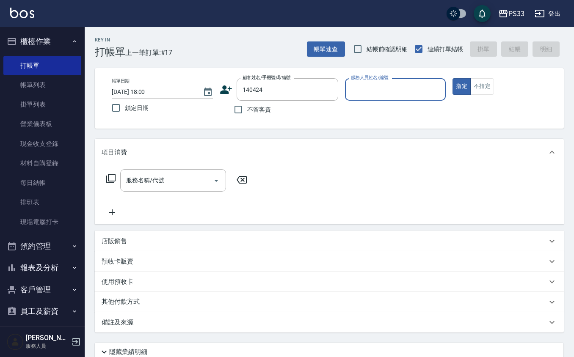
type input "黃狄絜/0936204032/140424"
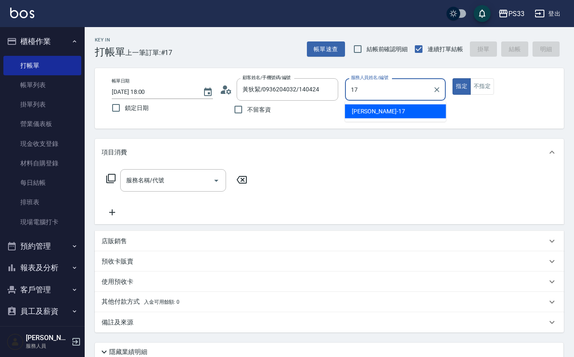
type input "嘉珮-17"
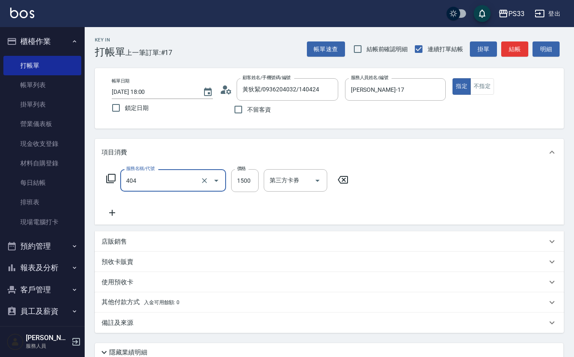
type input "設計染髮(404)"
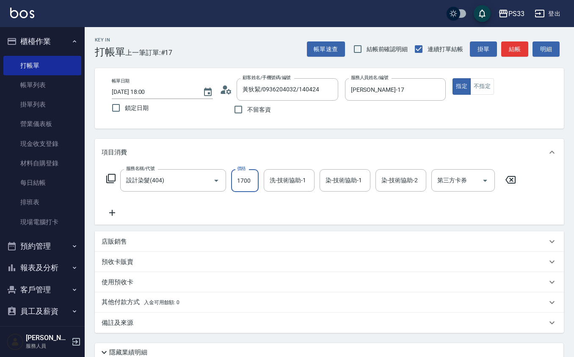
type input "1700"
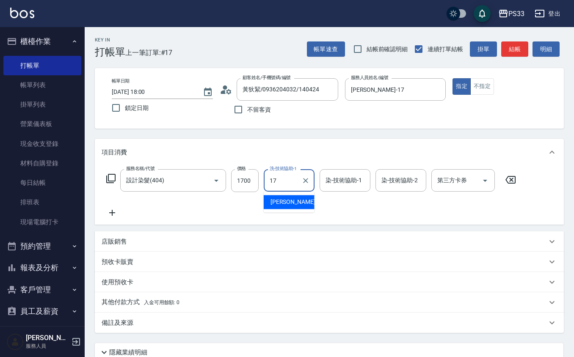
type input "嘉珮-17"
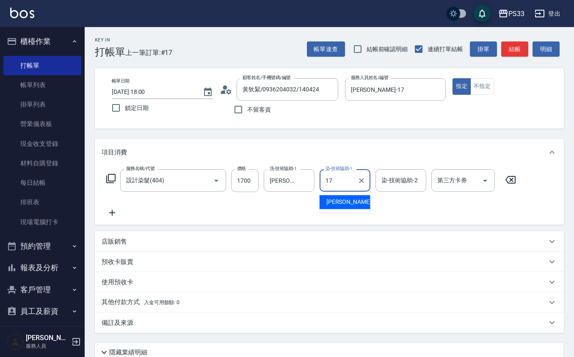
type input "嘉珮-17"
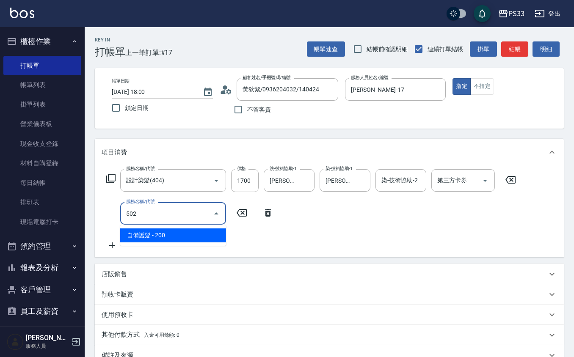
type input "自備護髮(502)"
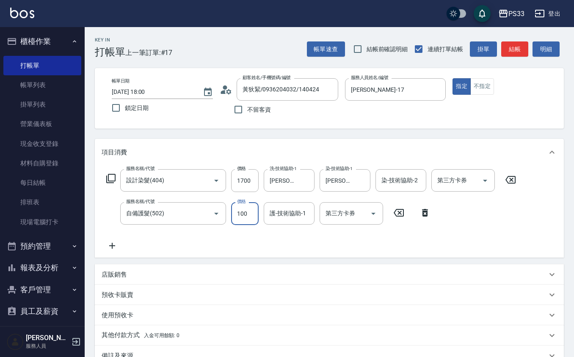
type input "100"
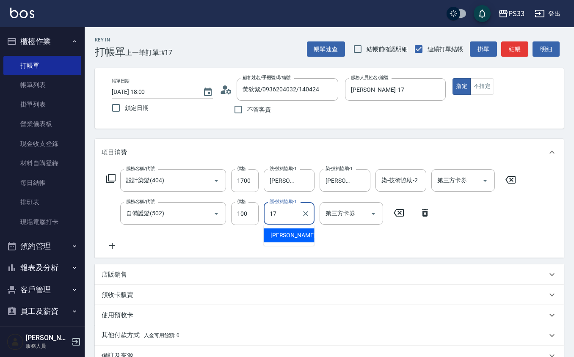
type input "嘉珮-17"
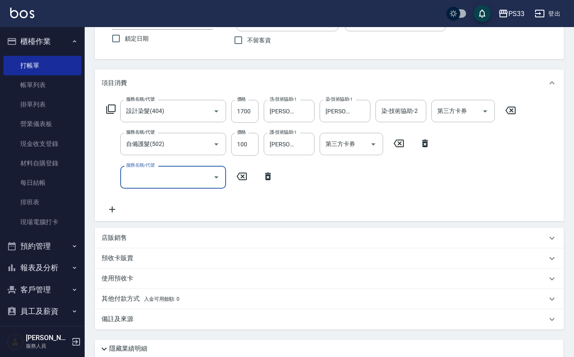
scroll to position [135, 0]
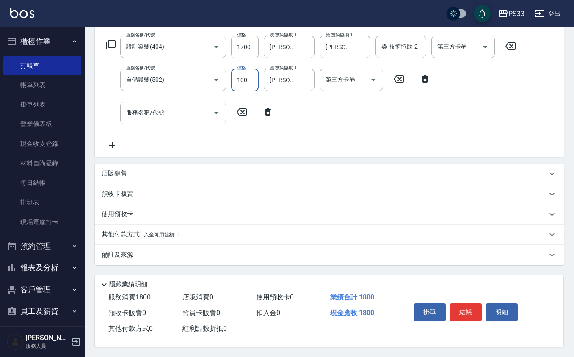
click at [248, 81] on input "100" at bounding box center [245, 80] width 28 height 23
type input "1000"
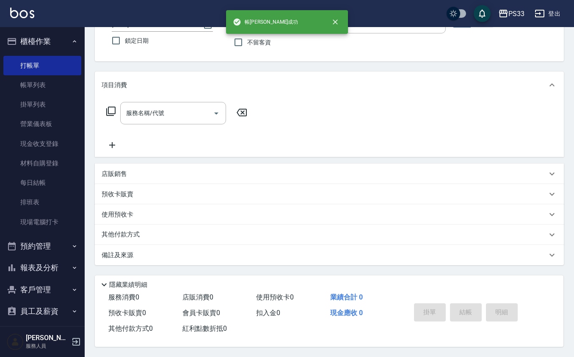
scroll to position [0, 0]
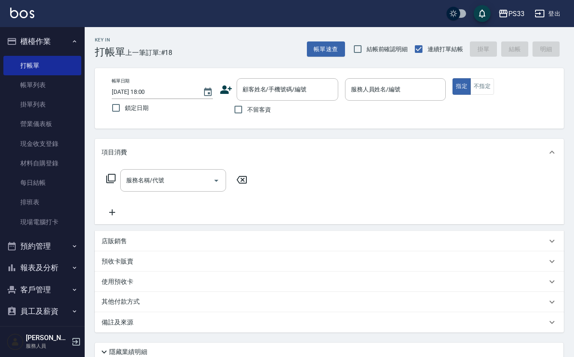
click at [227, 85] on icon at bounding box center [226, 89] width 13 height 13
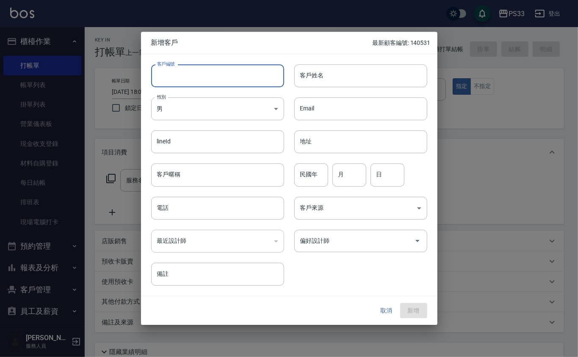
click at [226, 79] on input "客戶編號" at bounding box center [217, 75] width 133 height 23
type input "040322"
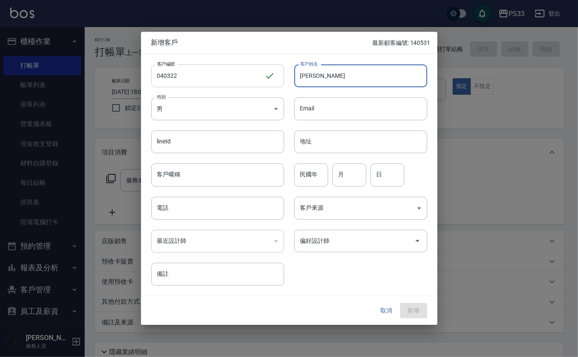
type input "邱鈺均"
type input "89"
type input "7"
type input "3"
type input "22"
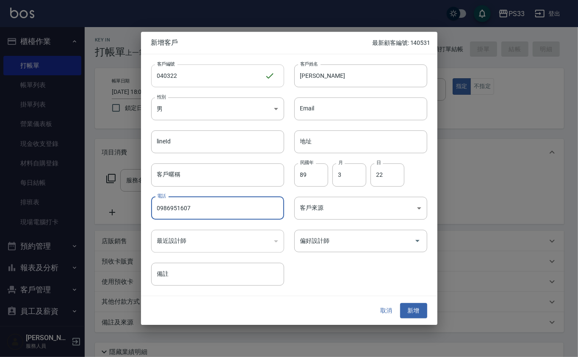
type input "0986951607"
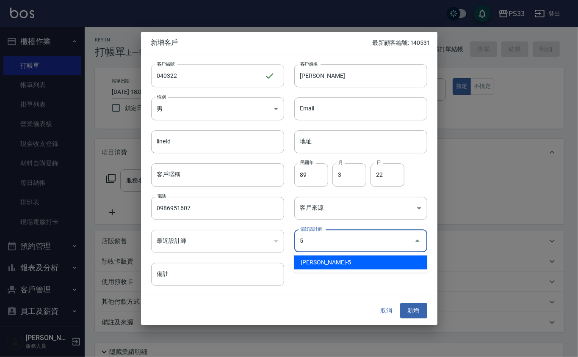
type input "[PERSON_NAME]"
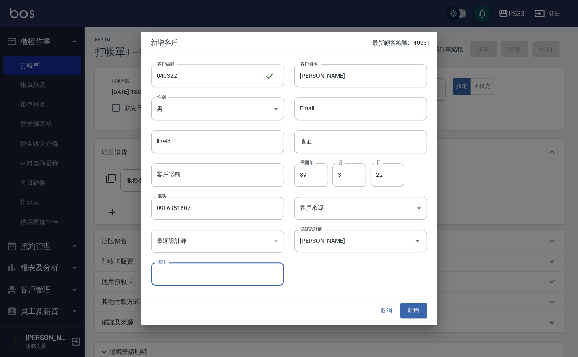
click at [400, 303] on button "新增" at bounding box center [413, 311] width 27 height 16
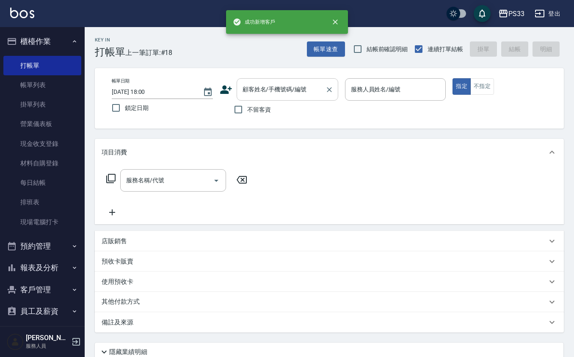
click at [290, 90] on input "顧客姓名/手機號碼/編號" at bounding box center [280, 89] width 81 height 15
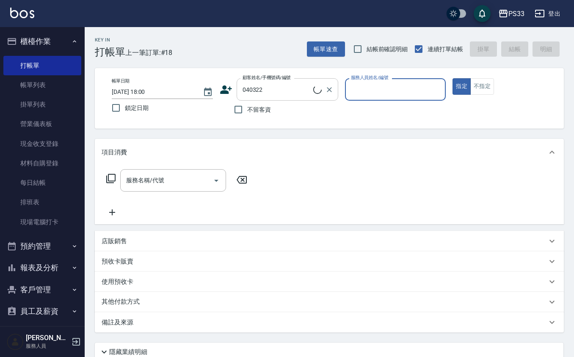
type input "邱鈺均/0986951607/040322"
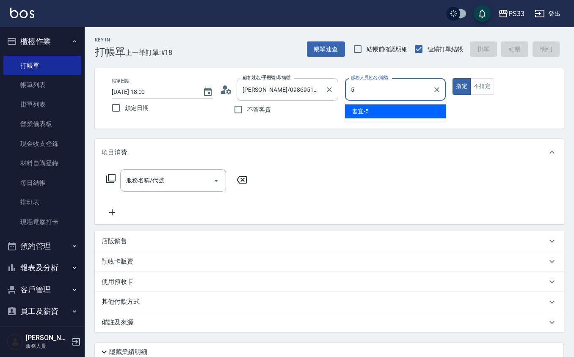
type input "書宜-5"
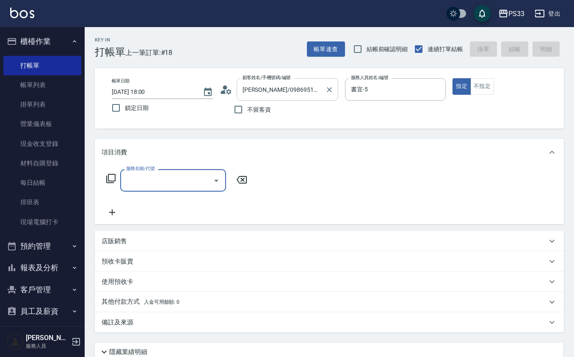
type input "4"
type input "設計燙髮(302)"
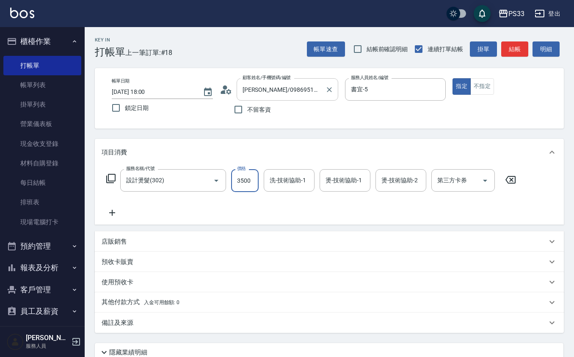
type input "3500"
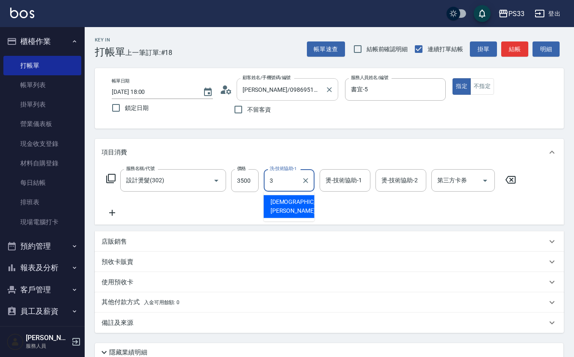
type input "[PERSON_NAME]-3"
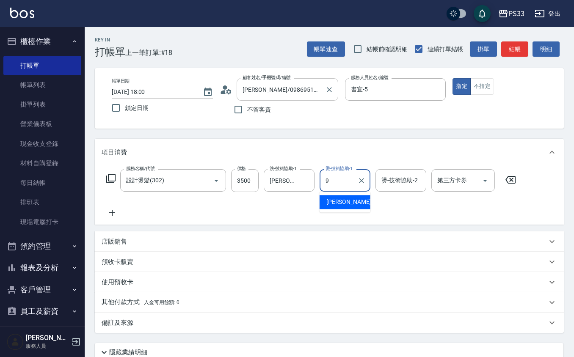
type input "苡軒-9"
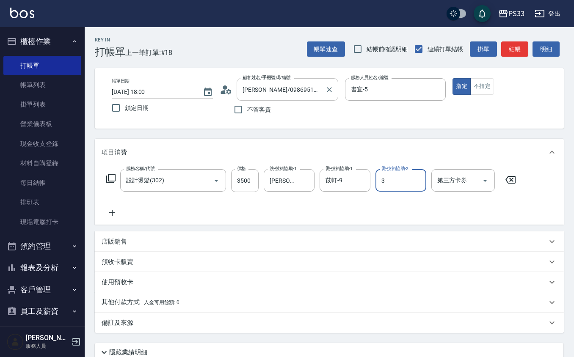
type input "[PERSON_NAME]-3"
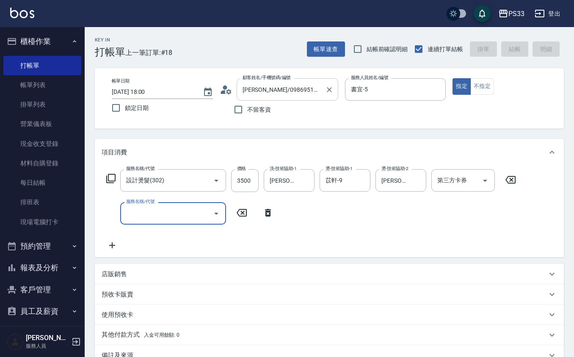
type input "2025/08/12 18:02"
